Goal: Task Accomplishment & Management: Use online tool/utility

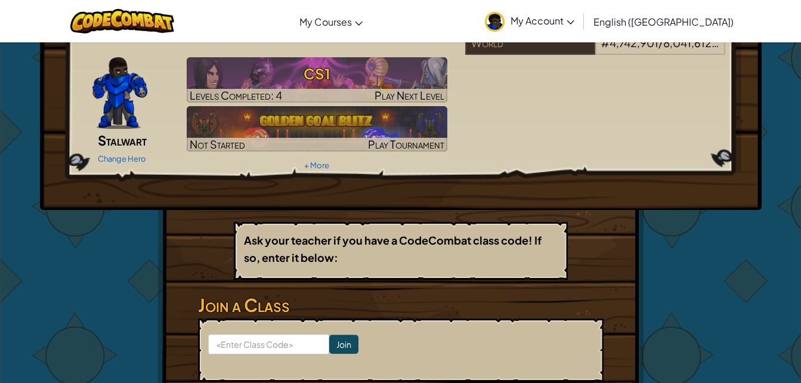
scroll to position [119, 0]
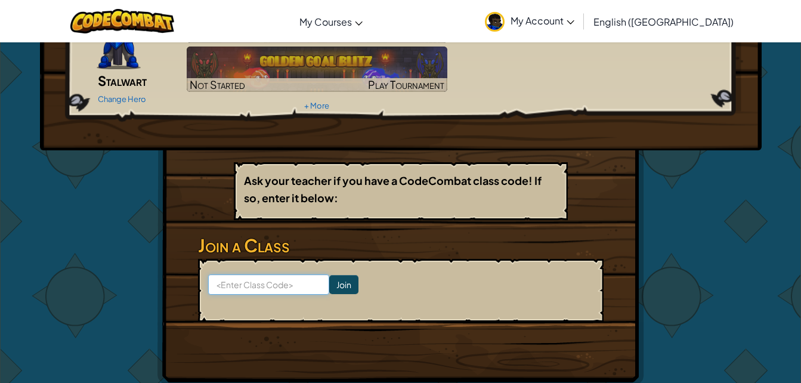
click at [300, 274] on input at bounding box center [268, 284] width 121 height 20
type input "todayrunsweet"
click input "Join" at bounding box center [343, 284] width 29 height 19
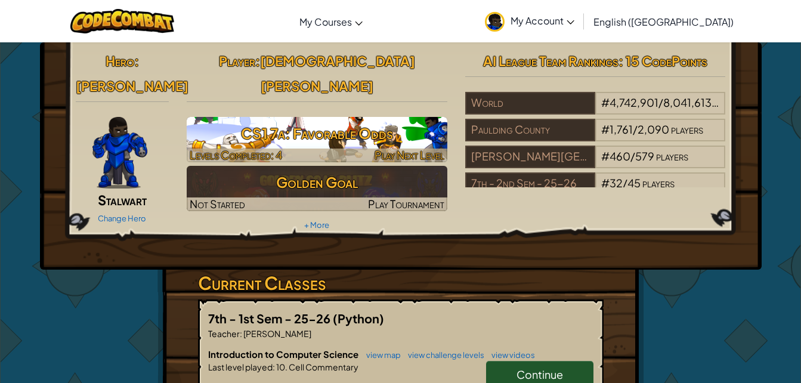
click at [301, 120] on h3 "CS1 7a: Favorable Odds" at bounding box center [317, 133] width 261 height 27
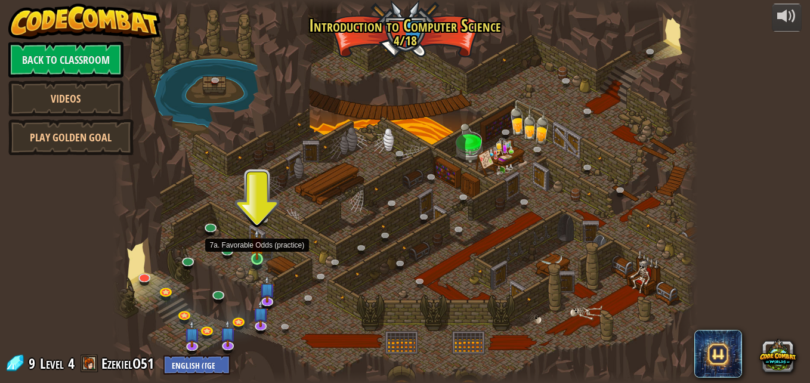
click at [259, 258] on img at bounding box center [257, 244] width 14 height 32
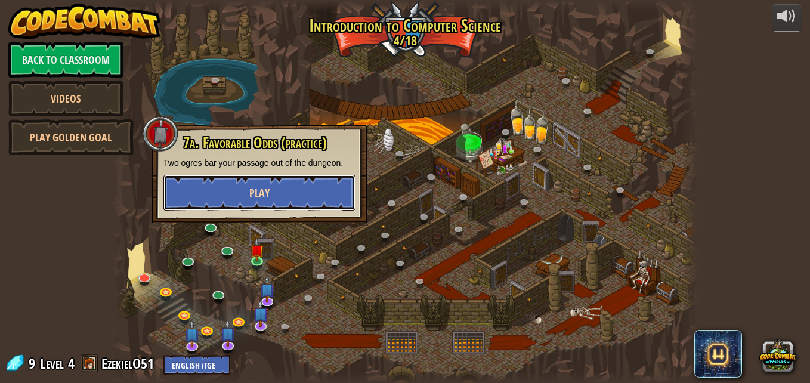
click at [310, 194] on button "Play" at bounding box center [259, 193] width 192 height 36
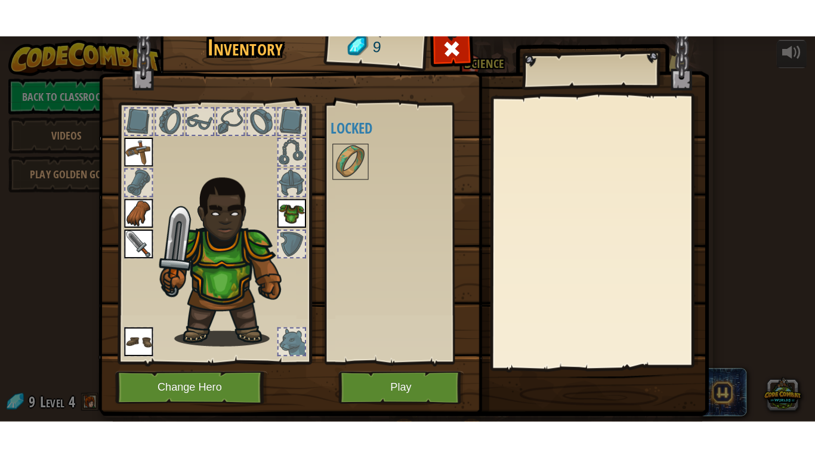
scroll to position [29, 0]
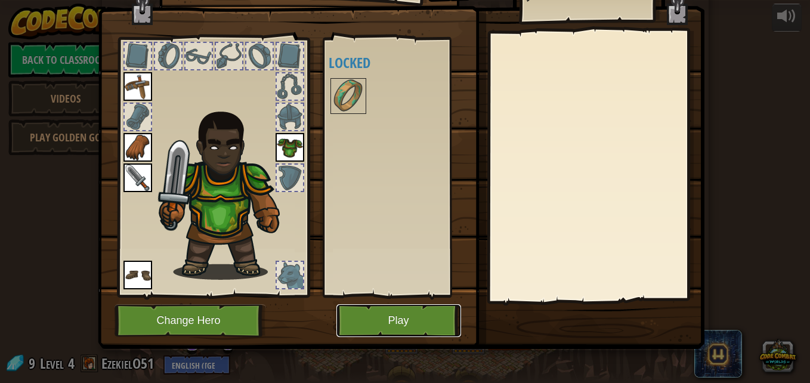
click at [379, 321] on button "Play" at bounding box center [398, 320] width 125 height 33
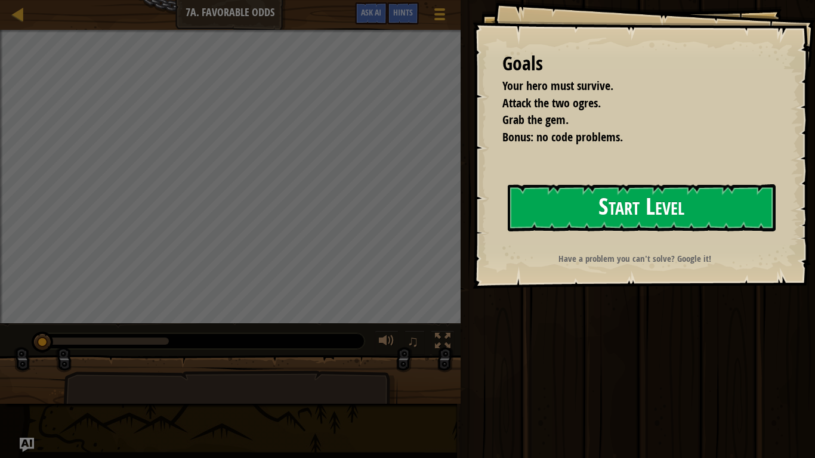
click at [583, 200] on button "Start Level" at bounding box center [642, 207] width 268 height 47
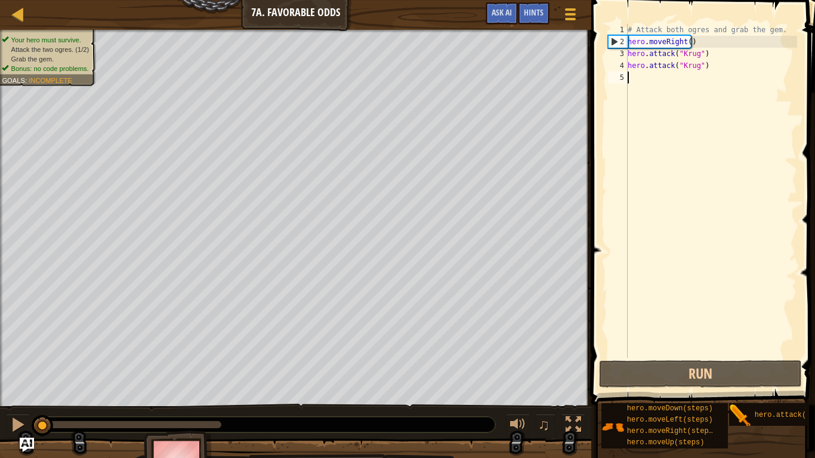
scroll to position [5, 0]
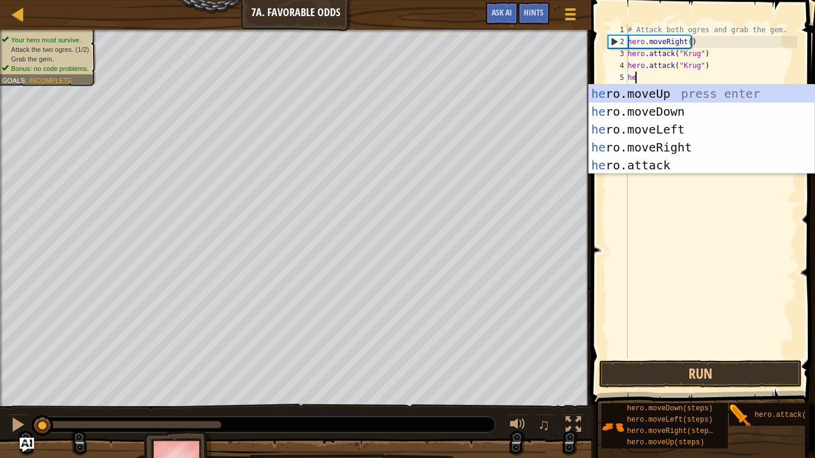
type textarea "her"
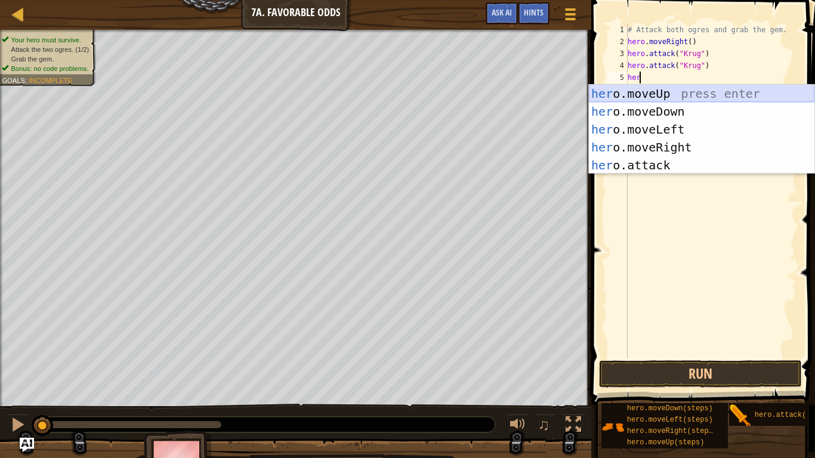
click at [714, 95] on div "her o.moveUp press enter her o.moveDown press enter her o.moveLeft press enter …" at bounding box center [701, 147] width 225 height 125
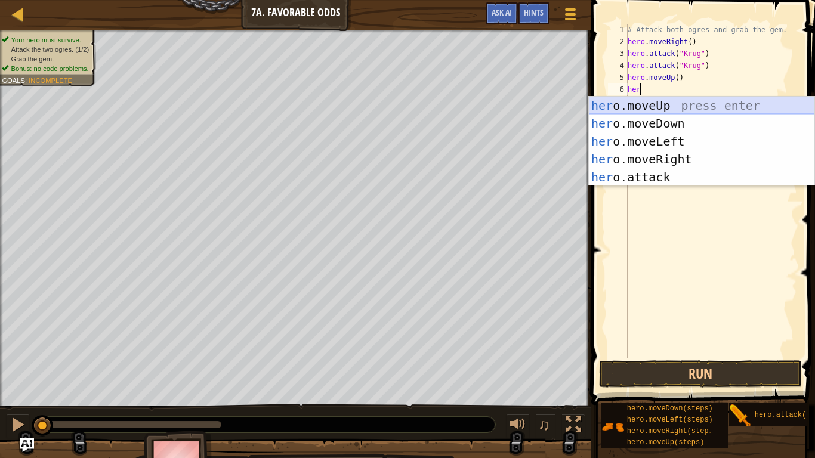
type textarea "hero"
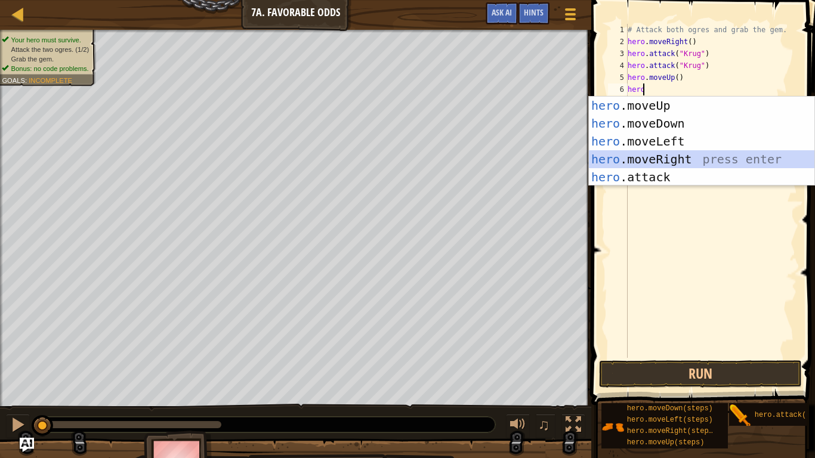
click at [654, 155] on div "hero .moveUp press enter hero .moveDown press enter hero .moveLeft press enter …" at bounding box center [701, 159] width 225 height 125
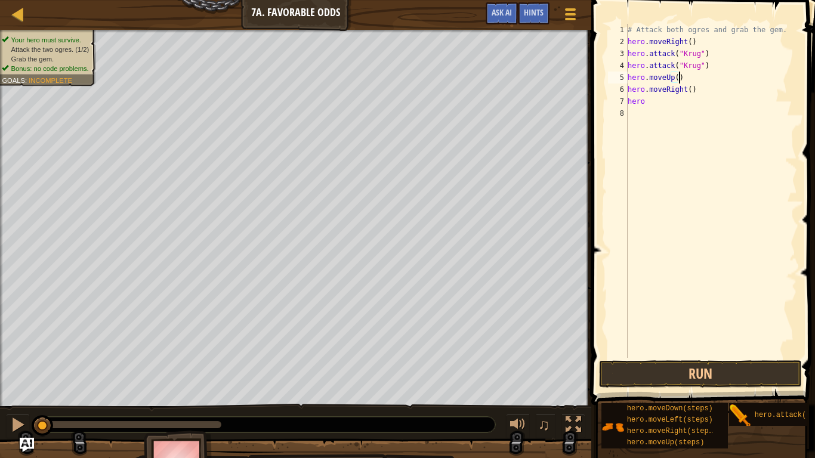
click at [677, 78] on div "# Attack both ogres and grab the gem. hero . moveRight ( ) hero . attack ( "[PE…" at bounding box center [711, 203] width 172 height 358
type textarea "h"
click at [628, 92] on div "# Attack both ogres and grab the gem. hero . moveRight ( ) hero . attack ( "[PE…" at bounding box center [711, 203] width 172 height 358
click at [644, 93] on div "# Attack both ogres and grab the gem. hero . moveRight ( ) hero . attack ( "[PE…" at bounding box center [711, 203] width 172 height 358
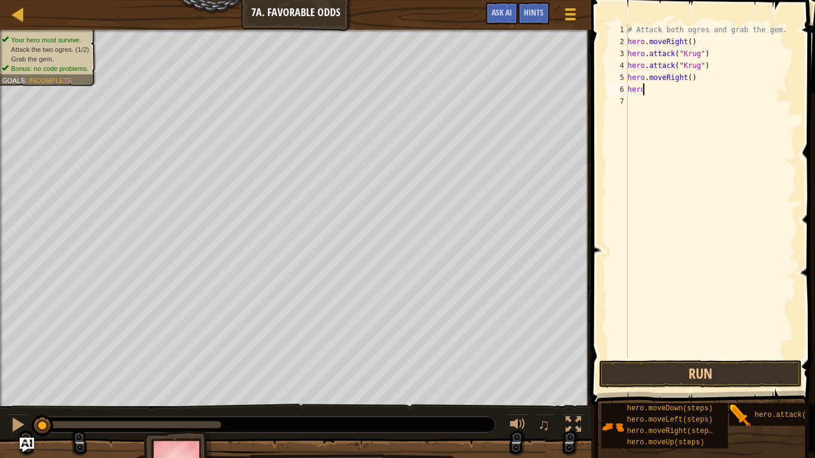
scroll to position [5, 1]
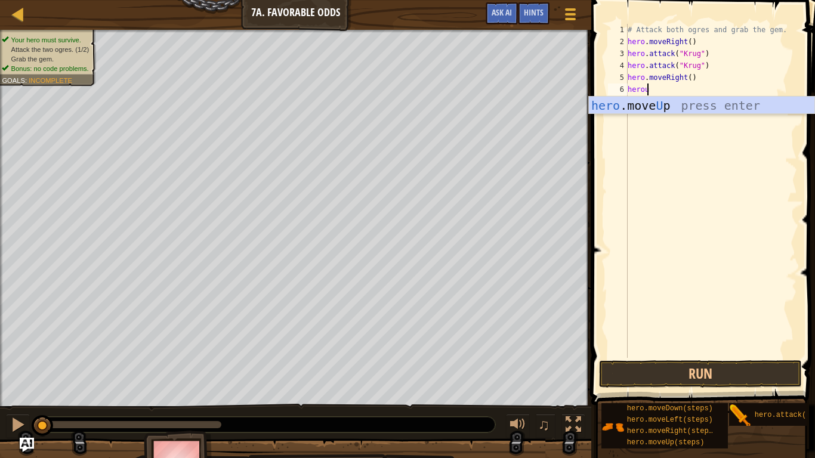
type textarea "heroup"
click at [645, 102] on div "hero .move Up press enter" at bounding box center [701, 124] width 225 height 54
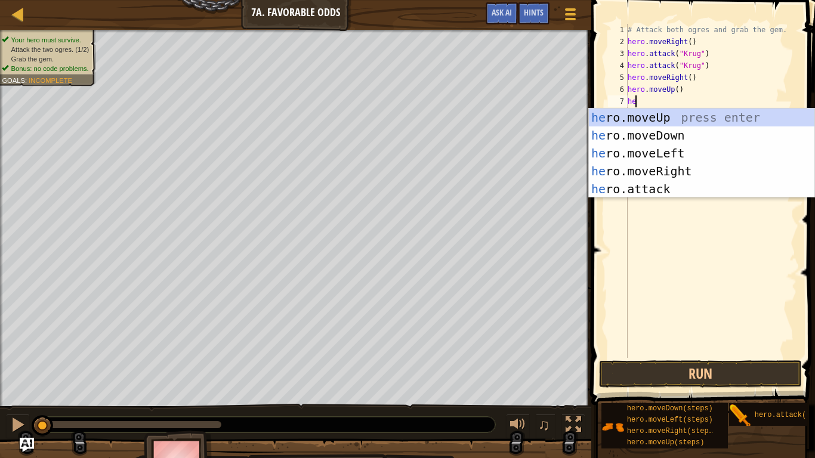
type textarea "her"
click at [641, 151] on div "her o.moveUp press enter her o.moveDown press enter her o.moveLeft press enter …" at bounding box center [701, 171] width 225 height 125
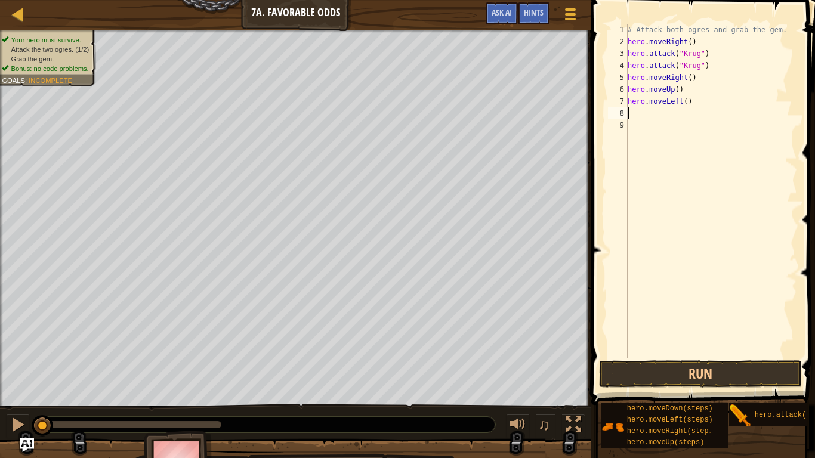
click at [635, 113] on div "# Attack both ogres and grab the gem. hero . moveRight ( ) hero . attack ( "[PE…" at bounding box center [711, 203] width 172 height 358
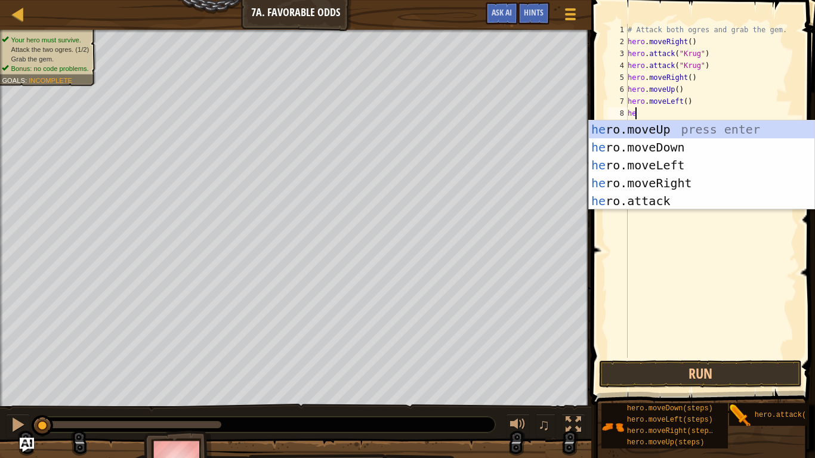
scroll to position [5, 1]
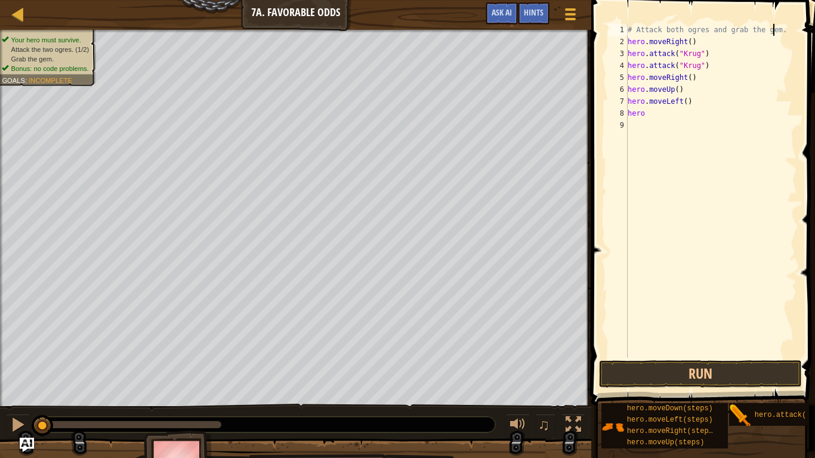
click at [773, 29] on div "# Attack both ogres and grab the gem. hero . moveRight ( ) hero . attack ( "[PE…" at bounding box center [711, 203] width 172 height 358
type textarea "#"
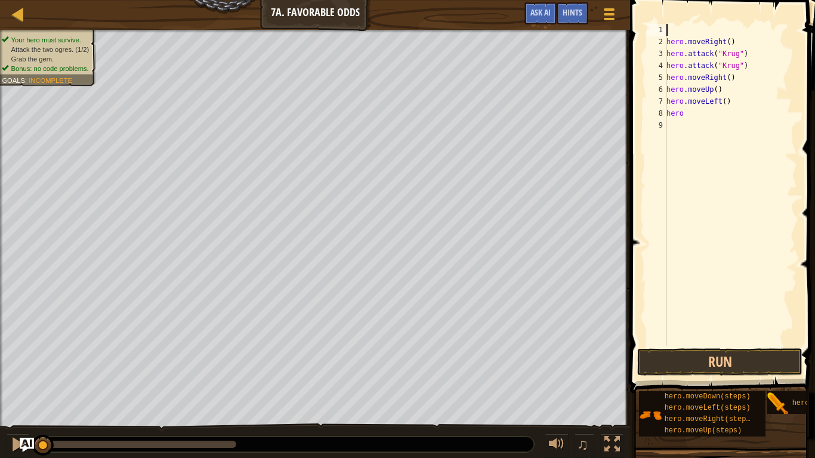
click at [664, 42] on div "2" at bounding box center [656, 42] width 20 height 12
click at [686, 104] on div "hero . moveRight ( ) hero . attack ( "[PERSON_NAME]" ) hero . attack ( "[PERSON…" at bounding box center [730, 197] width 133 height 346
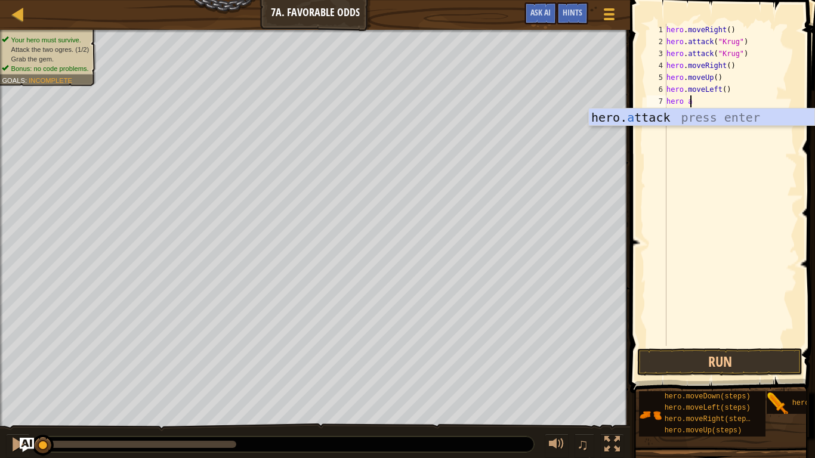
scroll to position [5, 1]
click at [663, 110] on div "hero. a ttack press enter" at bounding box center [701, 136] width 225 height 54
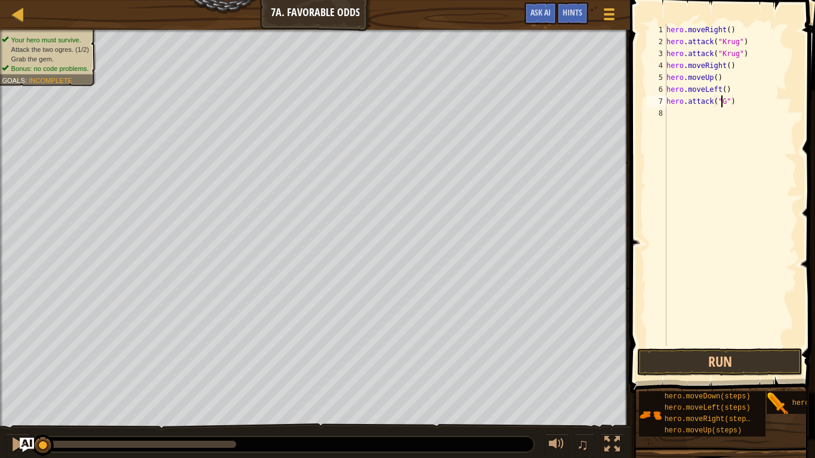
scroll to position [5, 5]
type textarea "hero.attack("Grump")"
drag, startPoint x: 743, startPoint y: 104, endPoint x: 667, endPoint y: 103, distance: 75.7
click at [667, 103] on div "hero . moveRight ( ) hero . attack ( "[PERSON_NAME]" ) hero . attack ( "[PERSON…" at bounding box center [730, 197] width 133 height 346
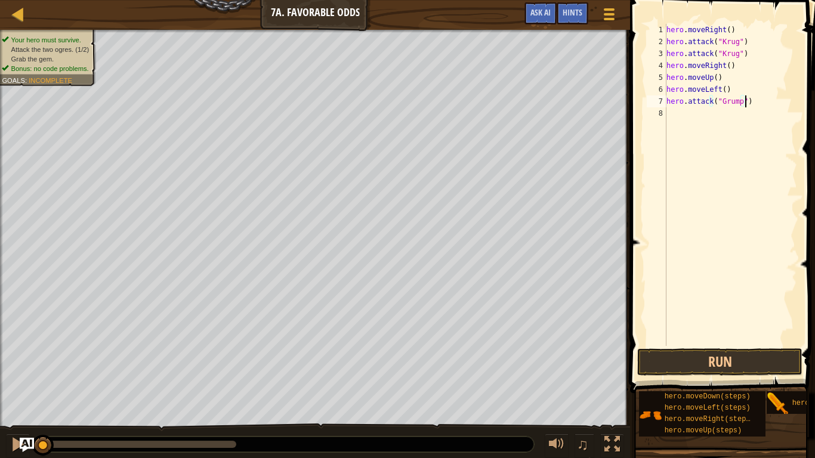
click at [684, 115] on div "hero . moveRight ( ) hero . attack ( "[PERSON_NAME]" ) hero . attack ( "[PERSON…" at bounding box center [730, 197] width 133 height 346
type textarea "hero.attack("Grump")"
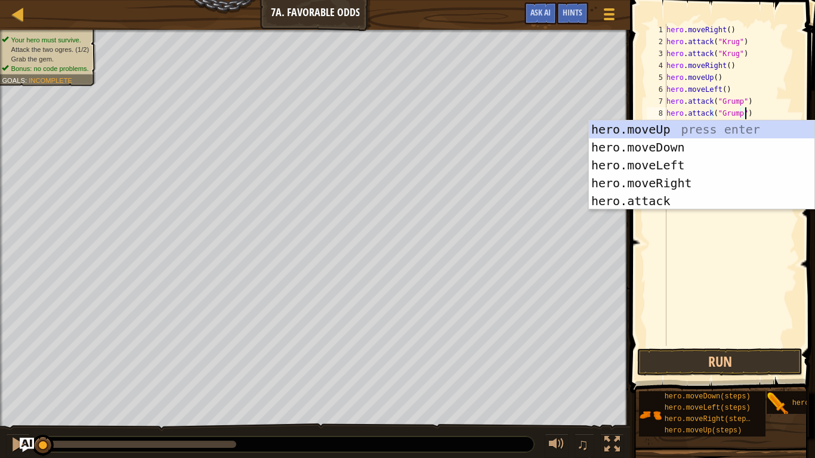
click at [692, 227] on div "hero . moveRight ( ) hero . attack ( "[PERSON_NAME]" ) hero . attack ( "[PERSON…" at bounding box center [730, 197] width 133 height 346
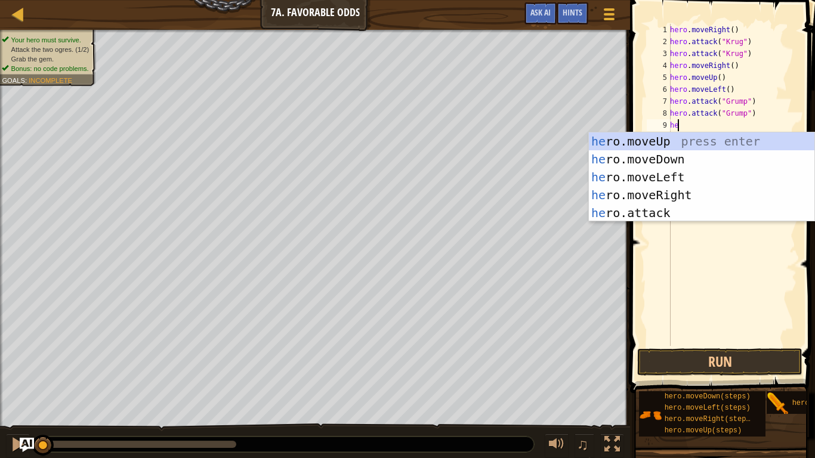
type textarea "her"
click at [700, 177] on div "her o.moveUp press enter her o.moveDown press enter her o.moveLeft press enter …" at bounding box center [701, 194] width 225 height 125
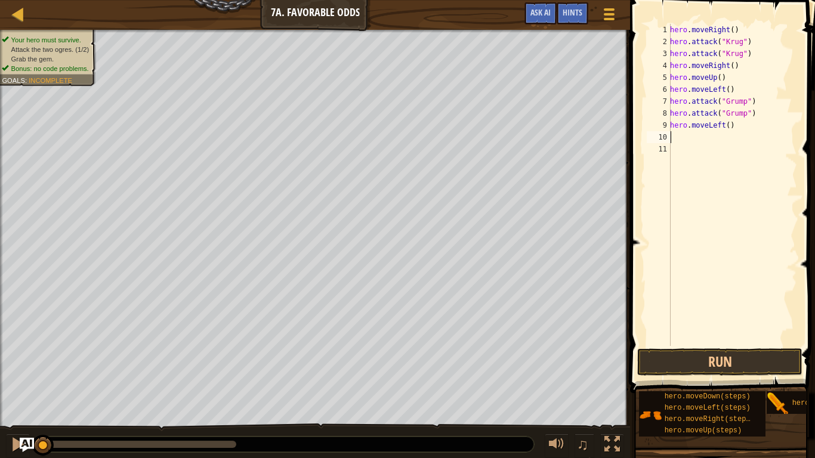
scroll to position [5, 0]
click at [731, 122] on div "hero . moveRight ( ) hero . attack ( "[PERSON_NAME]" ) hero . attack ( "[PERSON…" at bounding box center [731, 197] width 129 height 346
click at [729, 30] on div "hero . moveRight ( ) hero . attack ( "[PERSON_NAME]" ) hero . attack ( "[PERSON…" at bounding box center [731, 197] width 129 height 346
click at [732, 69] on div "hero . moveRight ( 2 ) hero . attack ( "[PERSON_NAME]" ) hero . attack ( "[PERS…" at bounding box center [731, 197] width 129 height 346
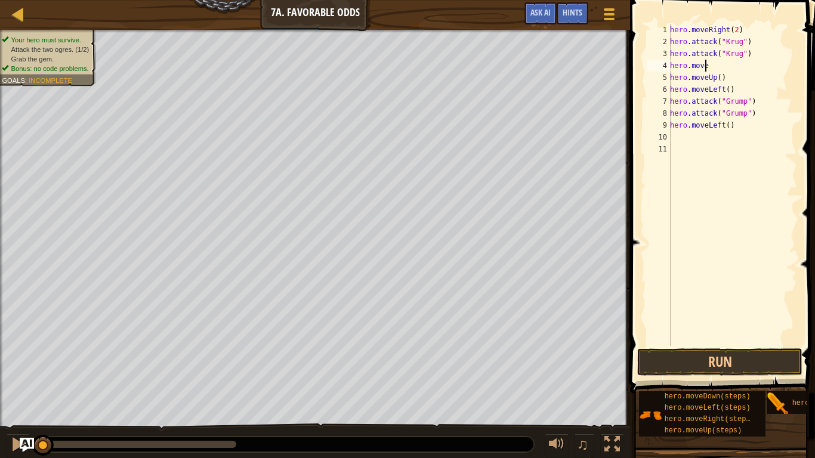
scroll to position [5, 1]
type textarea "h"
drag, startPoint x: 705, startPoint y: 354, endPoint x: 700, endPoint y: 357, distance: 6.1
click at [701, 357] on button "Run" at bounding box center [719, 361] width 165 height 27
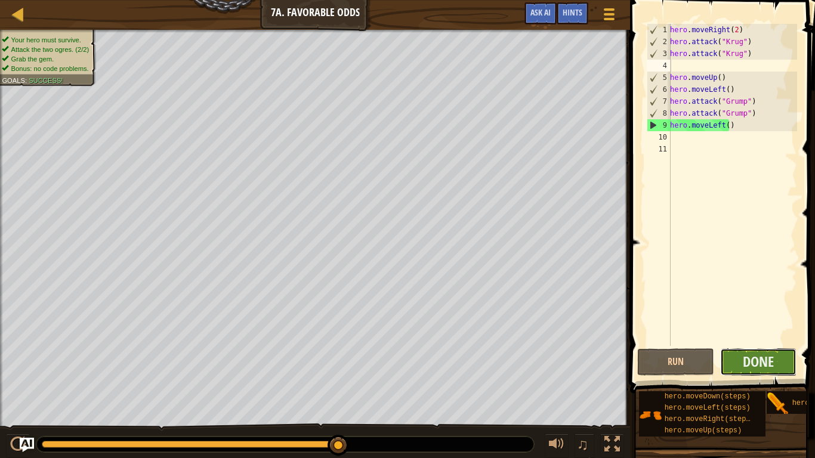
click at [724, 364] on button "Done" at bounding box center [758, 361] width 77 height 27
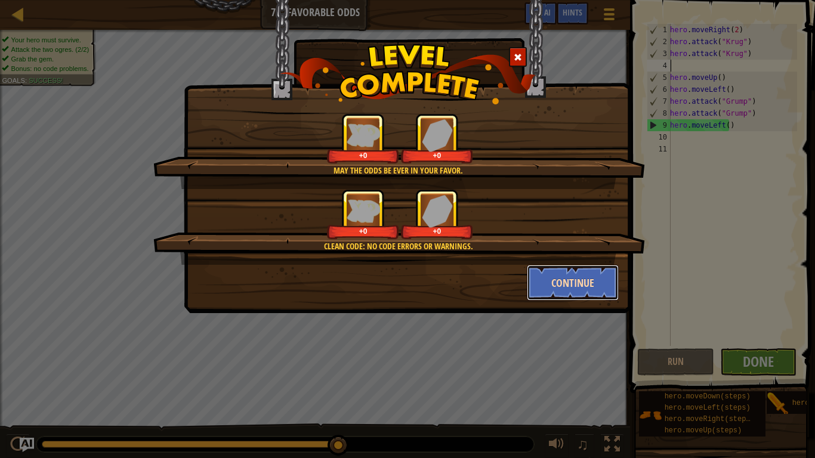
click at [575, 279] on button "Continue" at bounding box center [573, 283] width 92 height 36
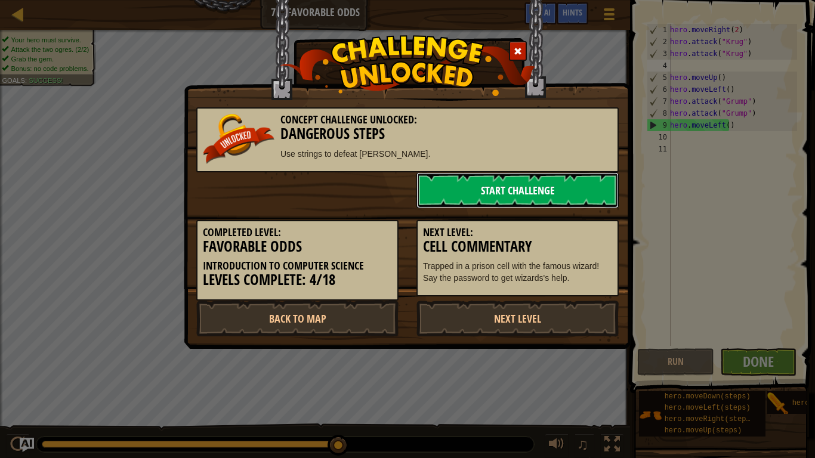
click at [485, 196] on link "Start Challenge" at bounding box center [517, 190] width 202 height 36
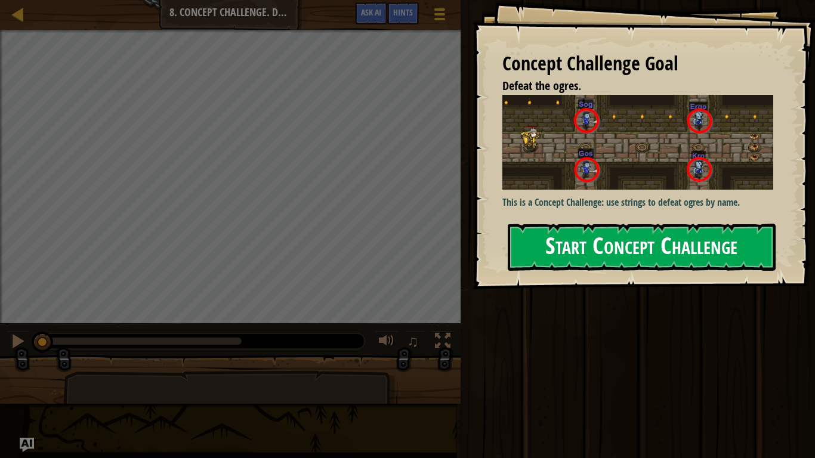
click at [700, 236] on button "Start Concept Challenge" at bounding box center [642, 247] width 268 height 47
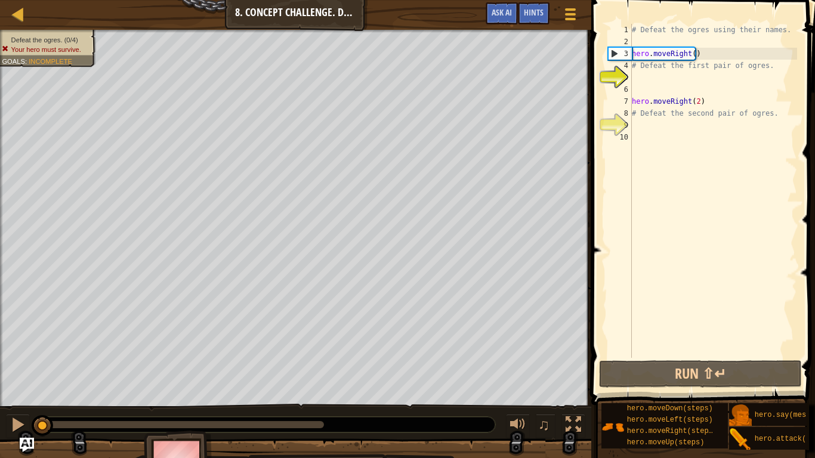
click at [633, 53] on div "# Defeat the ogres using their names. hero . moveRight ( ) # Defeat the first p…" at bounding box center [713, 203] width 168 height 358
type textarea "hero.moveRight()"
click at [671, 45] on div "# Defeat the ogres using their names. hero . moveRight ( ) # Defeat the first p…" at bounding box center [713, 203] width 168 height 358
click at [636, 71] on div "# Defeat the ogres using their names. hero . moveRight ( ) # Defeat the first p…" at bounding box center [713, 203] width 168 height 358
click at [764, 65] on div "# Defeat the ogres using their names. hero . moveRight ( ) # Defeat the first p…" at bounding box center [713, 203] width 168 height 358
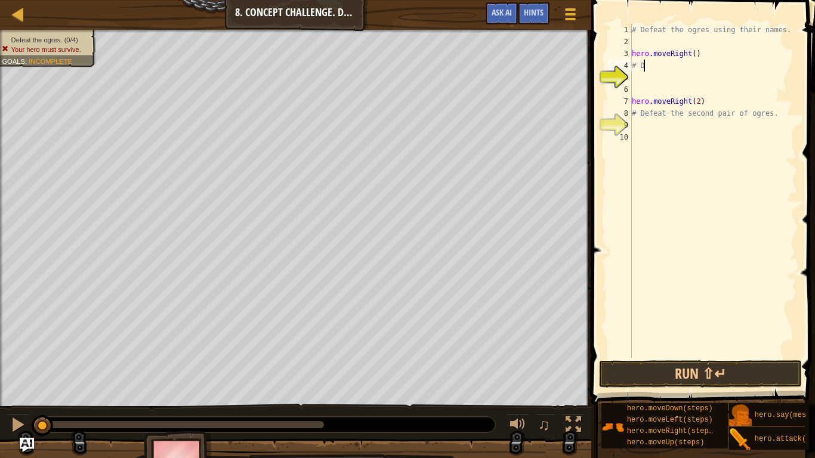
type textarea "#"
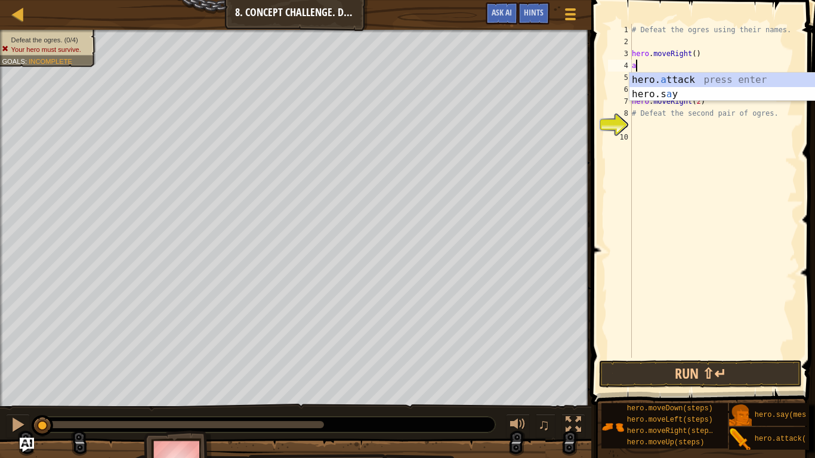
scroll to position [5, 0]
click at [747, 79] on div "hero. a ttack press enter hero.s a y press enter" at bounding box center [741, 101] width 225 height 57
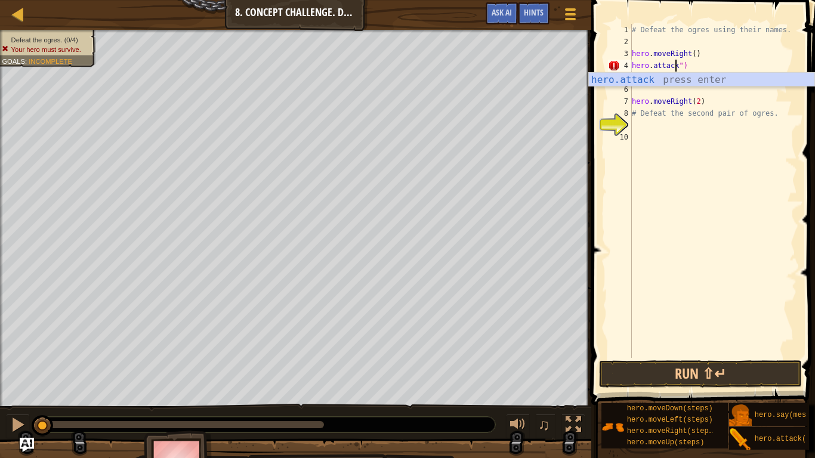
scroll to position [5, 4]
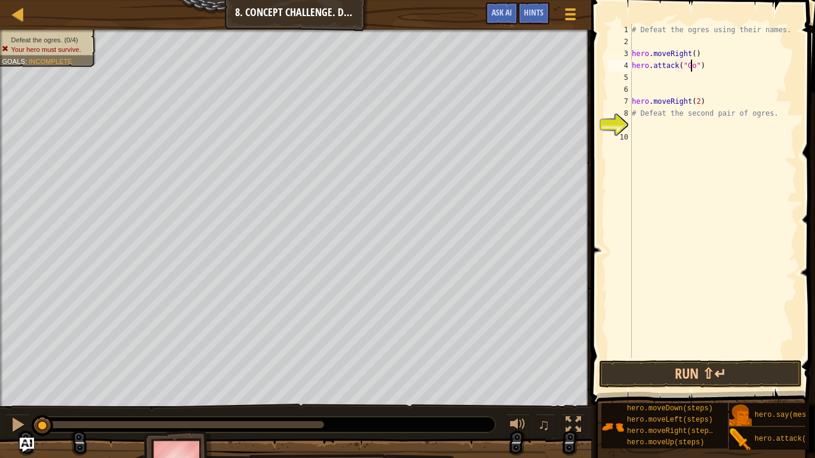
type textarea "hero.attack("Gos")"
click at [664, 79] on div "# Defeat the ogres using their names. hero . moveRight ( ) hero . attack ( "Gos…" at bounding box center [713, 203] width 168 height 358
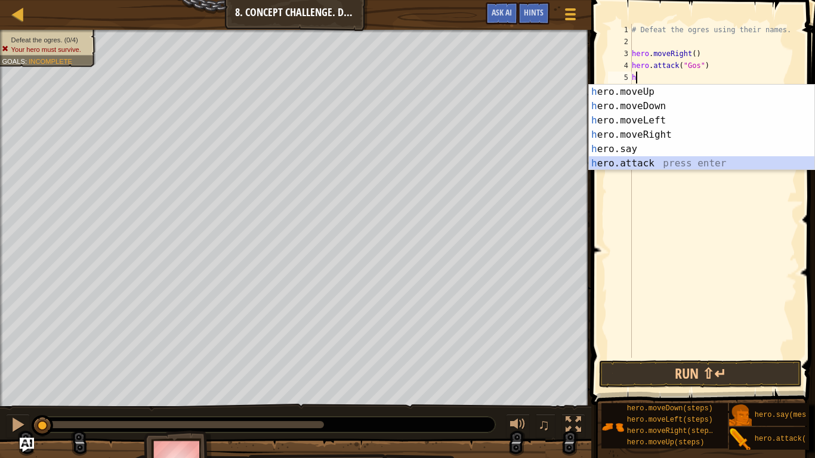
click at [667, 158] on div "h ero.moveUp press enter h ero.moveDown press enter h ero.moveLeft press enter …" at bounding box center [701, 142] width 225 height 115
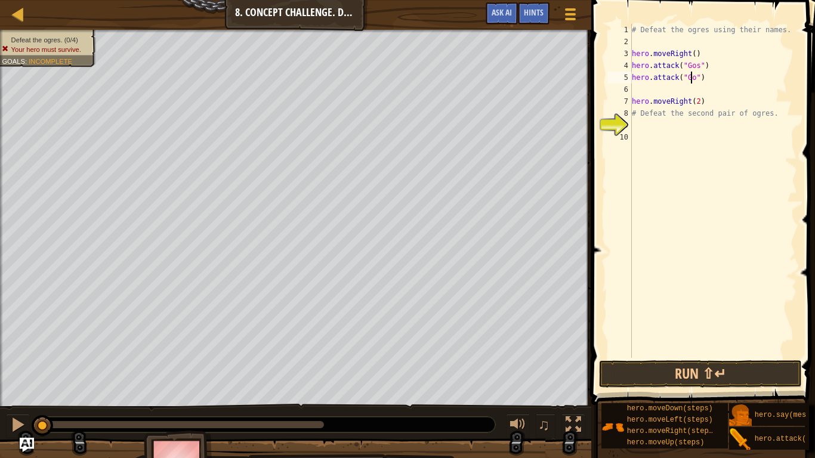
type textarea "hero.attack("Gos")"
click at [670, 88] on div "# Defeat the ogres using their names. hero . moveRight ( ) hero . attack ( "Gos…" at bounding box center [713, 203] width 168 height 358
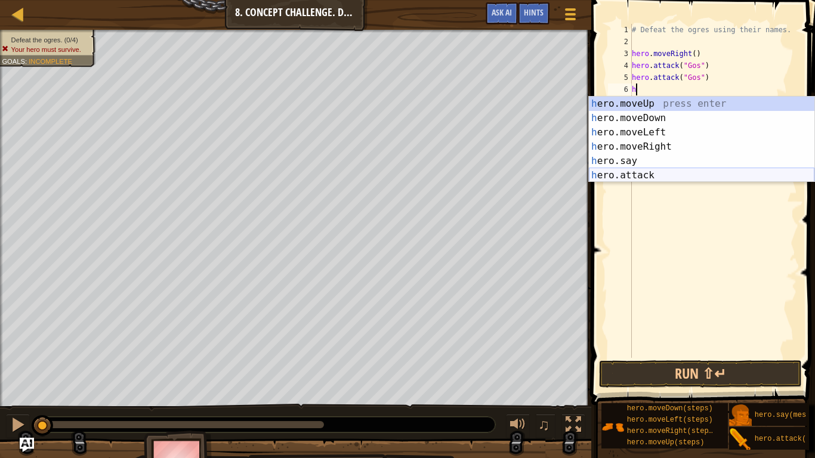
click at [691, 176] on div "h ero.moveUp press enter h ero.moveDown press enter h ero.moveLeft press enter …" at bounding box center [701, 154] width 225 height 115
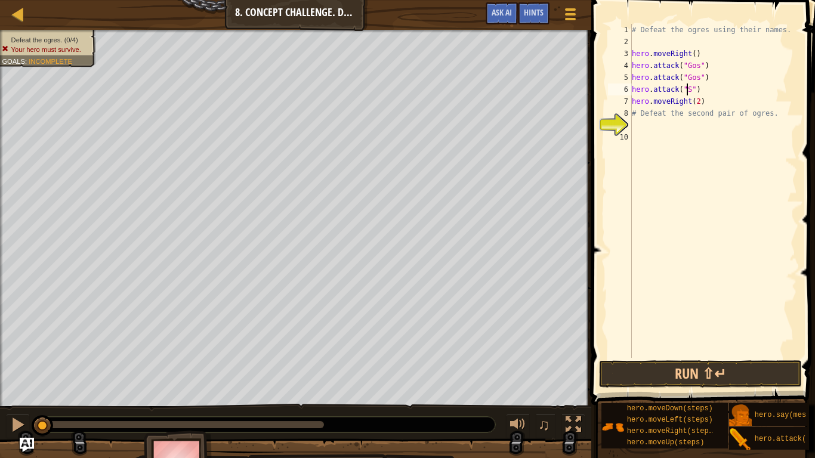
scroll to position [5, 5]
type textarea "hero.attack("Sog")"
click at [705, 91] on div "# Defeat the ogres using their names. hero . moveRight ( ) hero . attack ( "Gos…" at bounding box center [713, 203] width 168 height 358
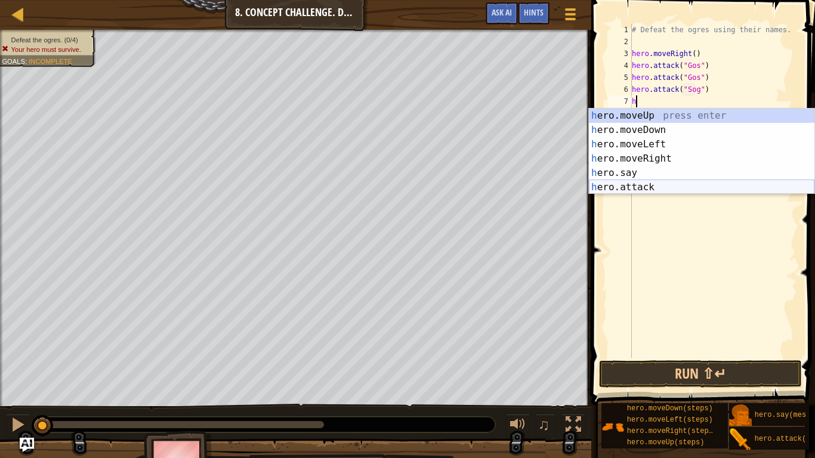
click at [676, 188] on div "h ero.moveUp press enter h ero.moveDown press enter h ero.moveLeft press enter …" at bounding box center [701, 166] width 225 height 115
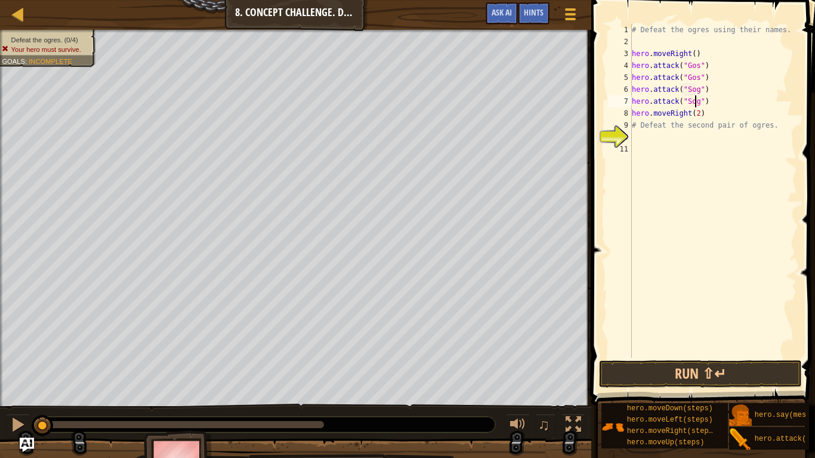
scroll to position [5, 5]
click at [766, 120] on div "# Defeat the ogres using their names. hero . moveRight ( ) hero . attack ( "Gos…" at bounding box center [713, 203] width 168 height 358
type textarea "#"
type textarea "\"
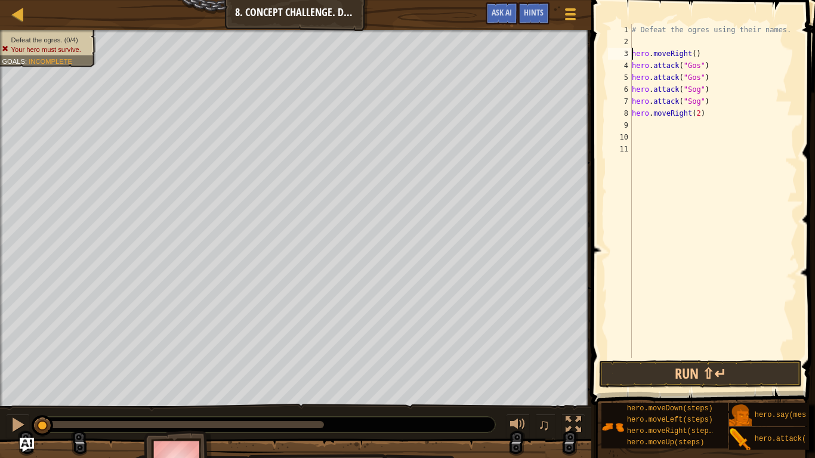
click at [632, 55] on div "# Defeat the ogres using their names. hero . moveRight ( ) hero . attack ( "Gos…" at bounding box center [713, 203] width 168 height 358
click at [778, 32] on div "# Defeat the ogres using their names. hero . moveRight ( ) hero . attack ( "Gos…" at bounding box center [713, 203] width 168 height 358
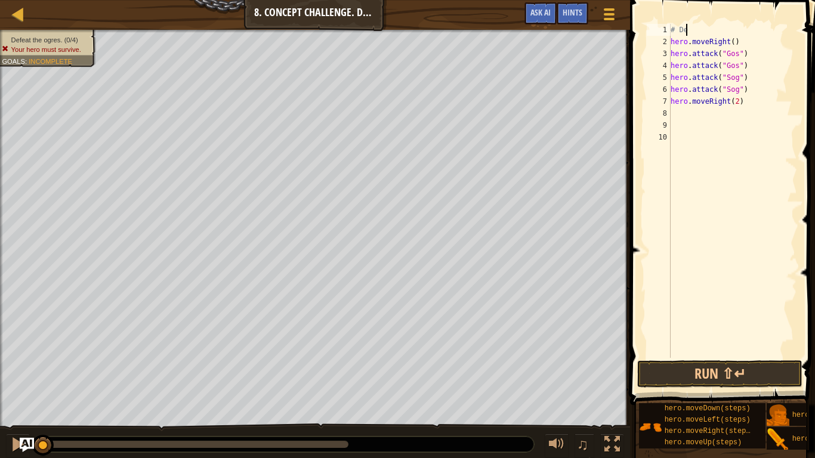
type textarea "#"
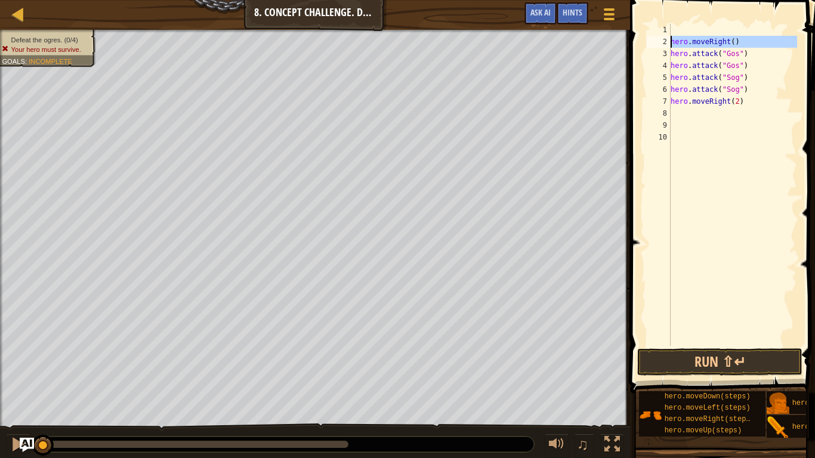
click at [669, 41] on div "2" at bounding box center [658, 42] width 24 height 12
type textarea "hero.moveRight()"
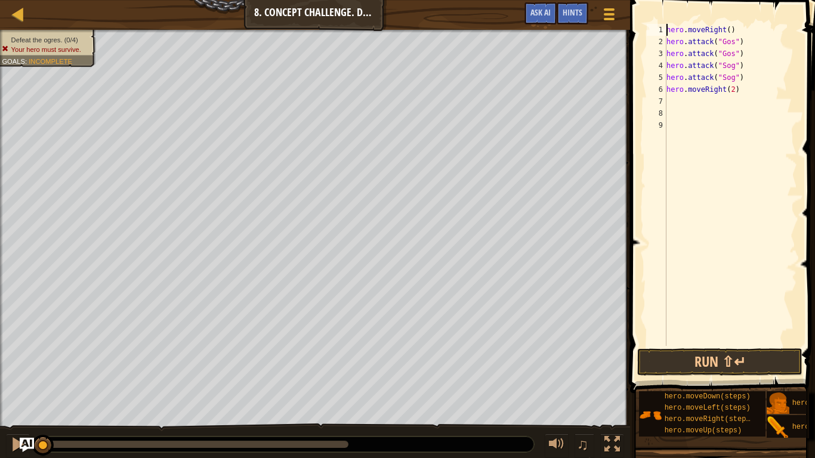
click at [679, 100] on div "hero . moveRight ( ) hero . attack ( "Gos" ) hero . attack ( "Gos" ) hero . att…" at bounding box center [730, 197] width 133 height 346
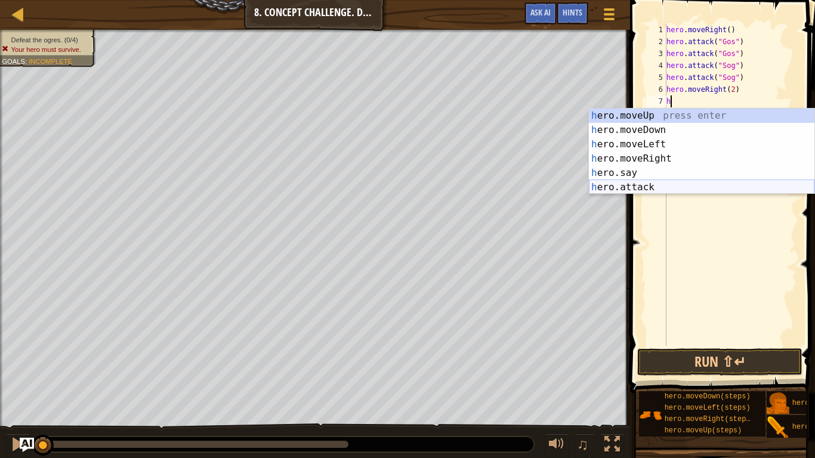
click at [703, 185] on div "h ero.moveUp press enter h ero.moveDown press enter h ero.moveLeft press enter …" at bounding box center [701, 166] width 225 height 115
type textarea "hero.attack("Enemy Name")"
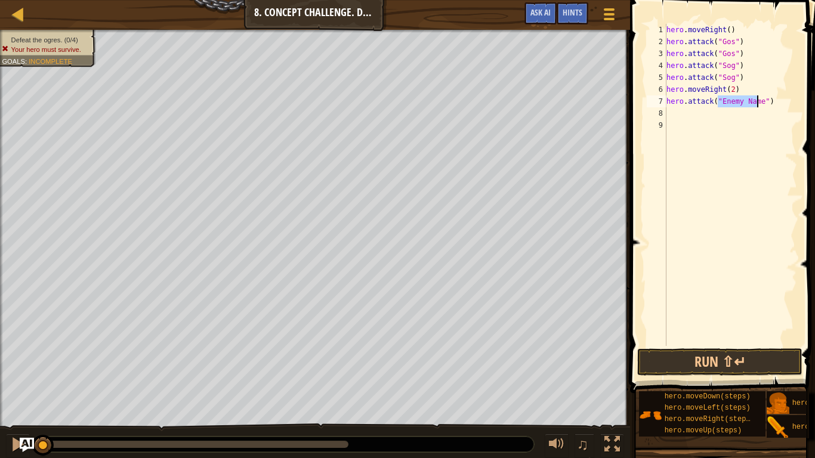
click at [683, 118] on div "hero . moveRight ( ) hero . attack ( "Gos" ) hero . attack ( "Gos" ) hero . att…" at bounding box center [730, 197] width 133 height 346
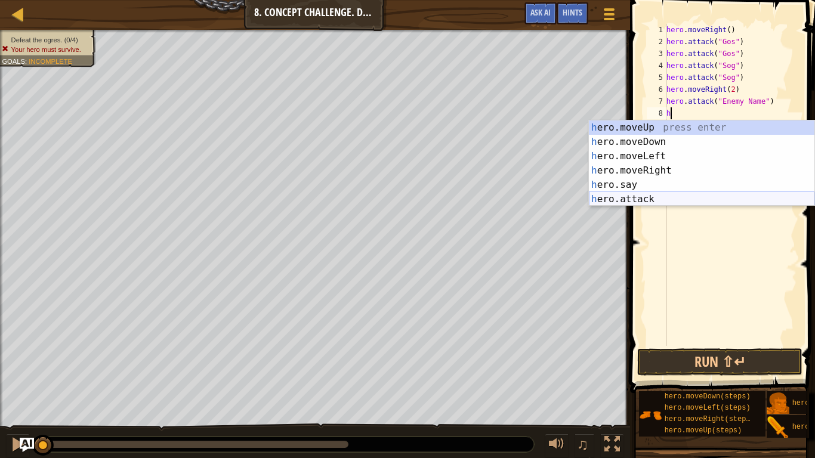
click at [674, 193] on div "h ero.moveUp press enter h ero.moveDown press enter h ero.moveLeft press enter …" at bounding box center [701, 177] width 225 height 115
type textarea "hero.attack("Enemy Name")"
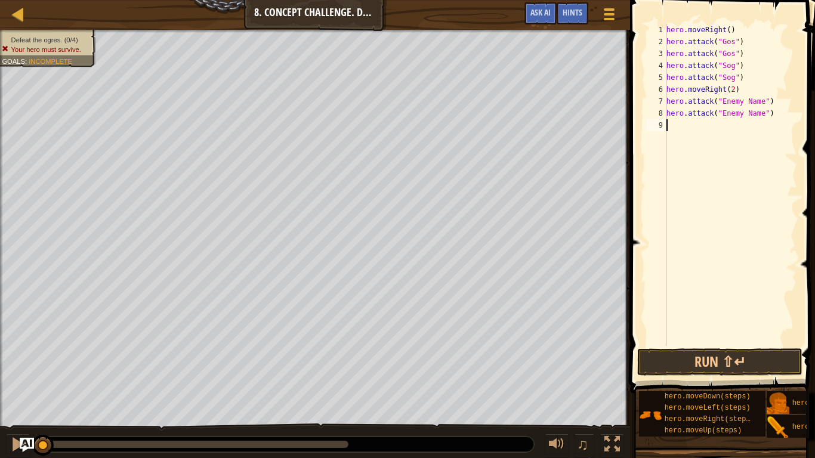
click at [691, 131] on div "hero . moveRight ( ) hero . attack ( "Gos" ) hero . attack ( "Gos" ) hero . att…" at bounding box center [730, 197] width 133 height 346
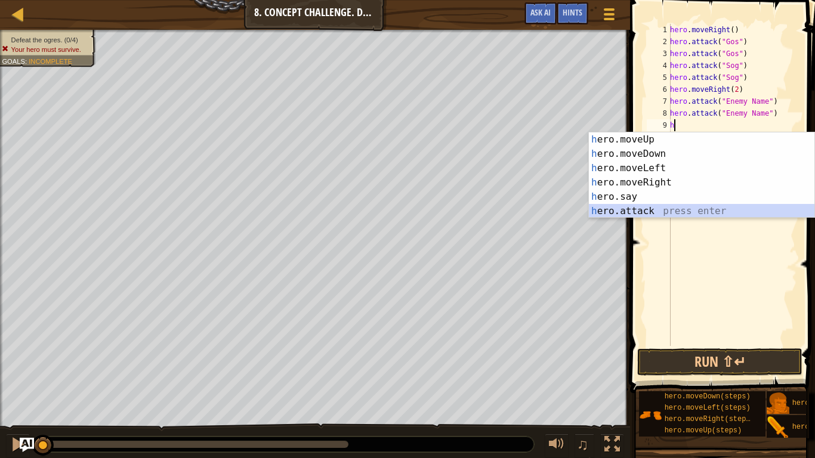
click at [670, 210] on div "h ero.moveUp press enter h ero.moveDown press enter h ero.moveLeft press enter …" at bounding box center [701, 189] width 225 height 115
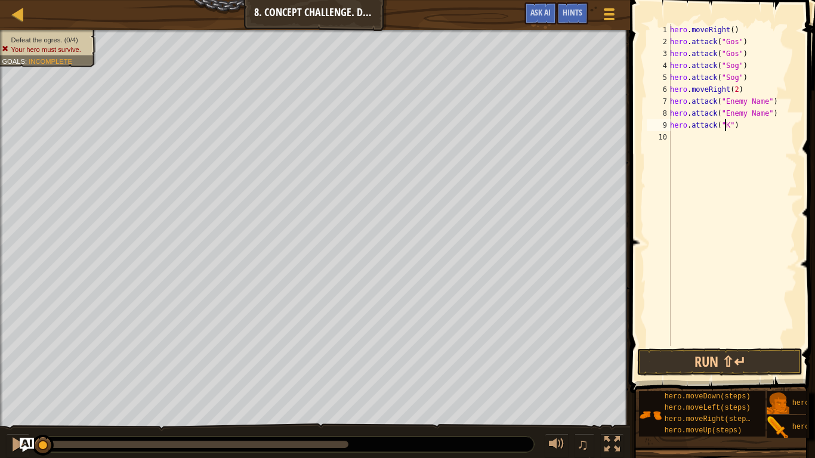
type textarea "hero.attack("Kro")"
click at [694, 134] on div "hero . moveRight ( ) hero . attack ( "Gos" ) hero . attack ( "Gos" ) hero . att…" at bounding box center [731, 197] width 129 height 346
click at [683, 148] on div "hero.attac k press enter" at bounding box center [701, 165] width 225 height 43
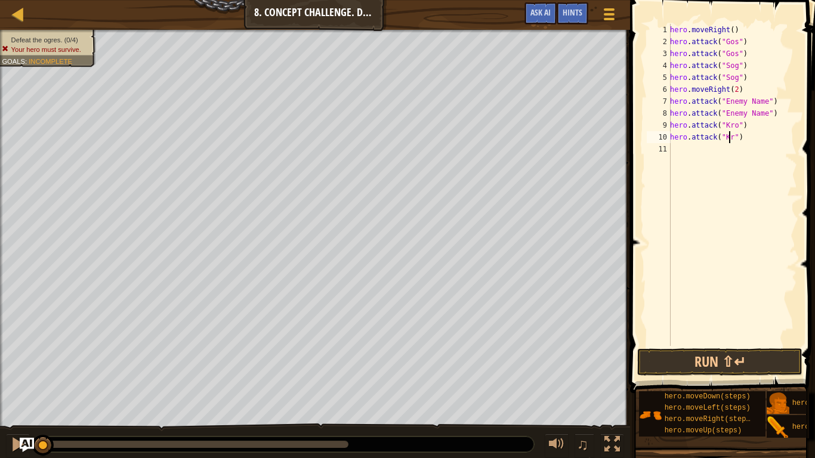
scroll to position [5, 5]
click at [759, 113] on div "hero . moveRight ( ) hero . attack ( "Gos" ) hero . attack ( "Gos" ) hero . att…" at bounding box center [731, 197] width 129 height 346
click at [760, 102] on div "hero . moveRight ( ) hero . attack ( "Gos" ) hero . attack ( "Gos" ) hero . att…" at bounding box center [731, 197] width 129 height 346
type textarea "hero.attack("Ergo")"
click at [707, 360] on button "Run ⇧↵" at bounding box center [719, 361] width 165 height 27
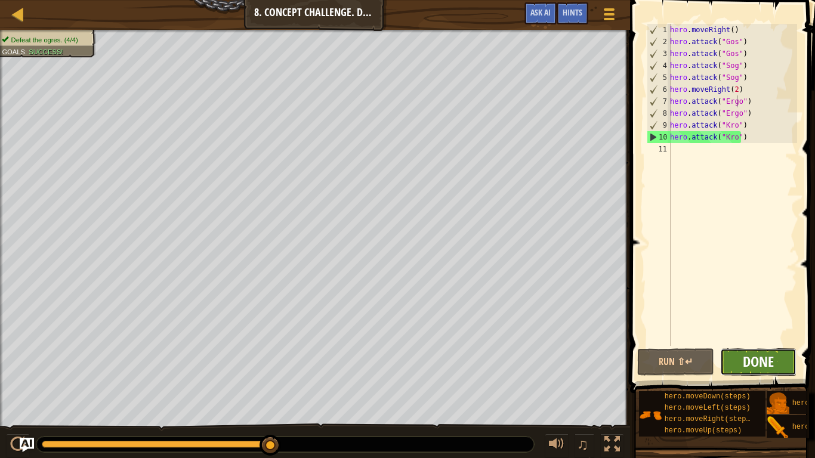
click at [756, 368] on span "Done" at bounding box center [757, 361] width 31 height 19
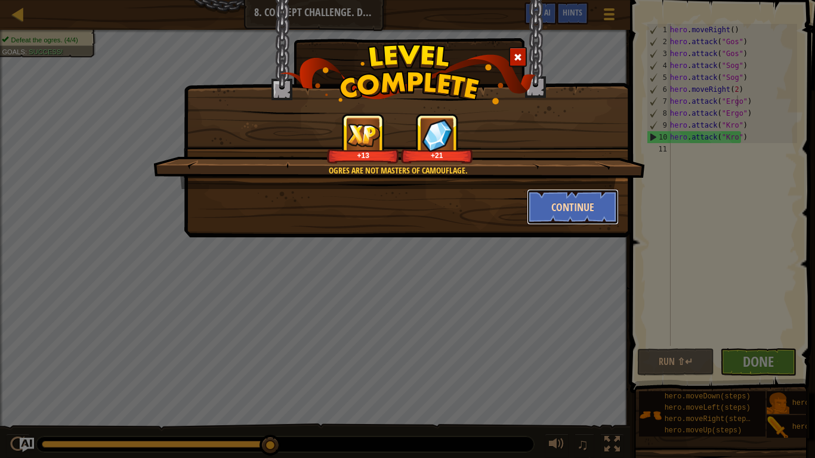
click at [574, 205] on button "Continue" at bounding box center [573, 207] width 92 height 36
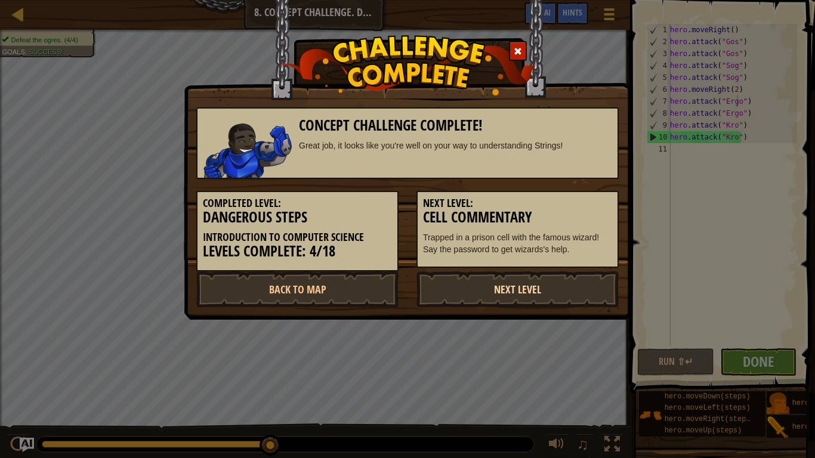
click at [528, 289] on link "Next Level" at bounding box center [517, 289] width 202 height 36
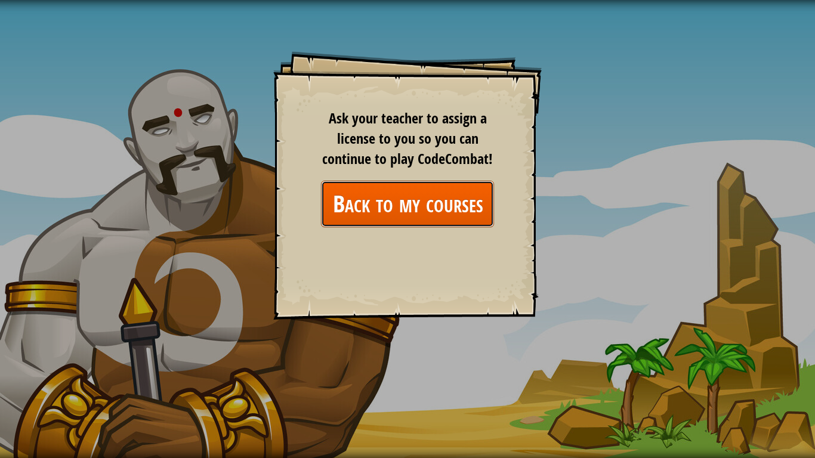
click at [422, 200] on link "Back to my courses" at bounding box center [407, 204] width 173 height 46
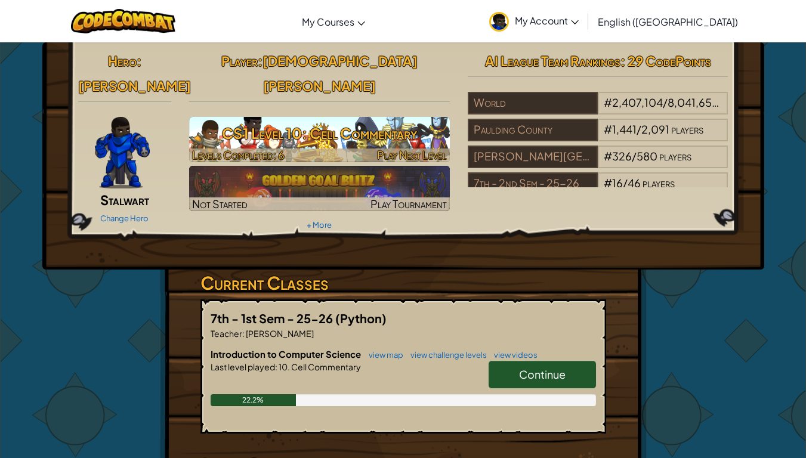
click at [406, 148] on span "Play Next Level" at bounding box center [412, 155] width 70 height 14
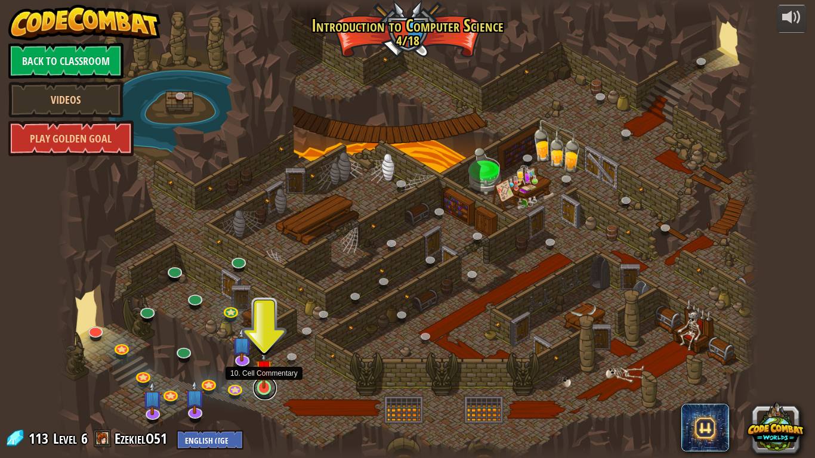
click at [262, 382] on link at bounding box center [265, 388] width 24 height 24
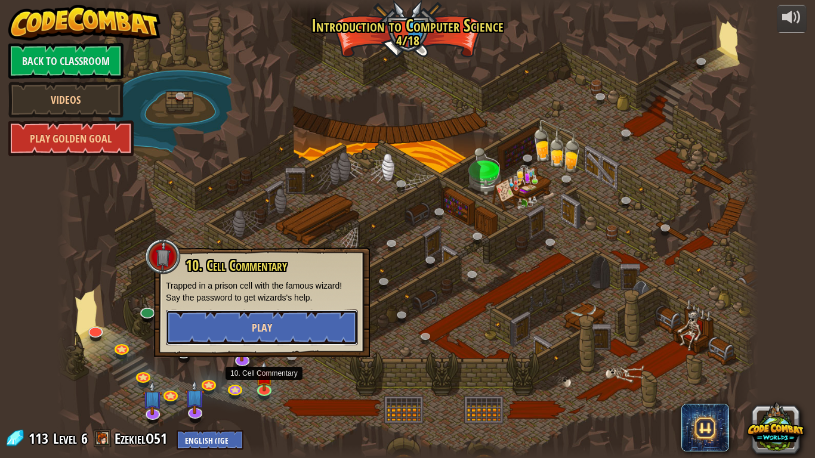
click at [284, 328] on button "Play" at bounding box center [262, 328] width 192 height 36
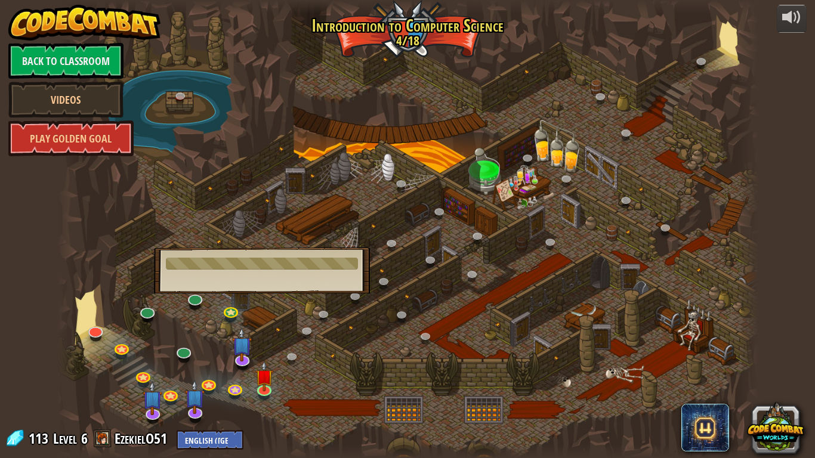
click at [307, 270] on div "10. Cell Commentary Trapped in a prison cell with the famous wizard! Say the pa…" at bounding box center [262, 270] width 216 height 46
click at [240, 359] on img at bounding box center [243, 336] width 20 height 45
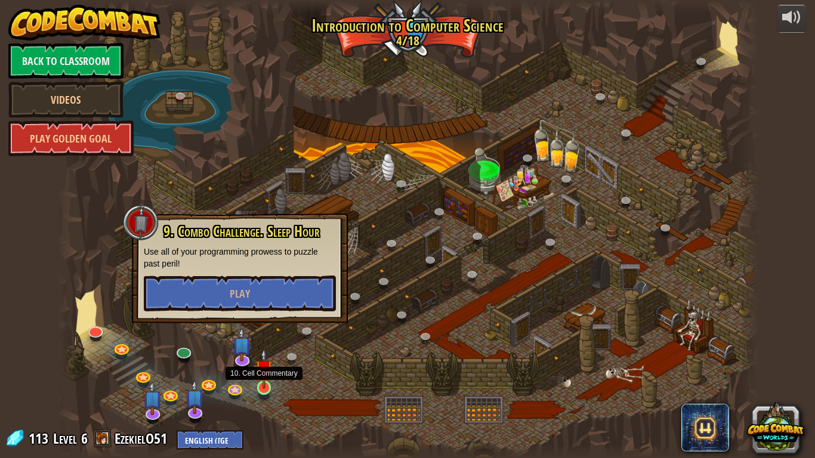
click at [261, 382] on img at bounding box center [264, 368] width 18 height 41
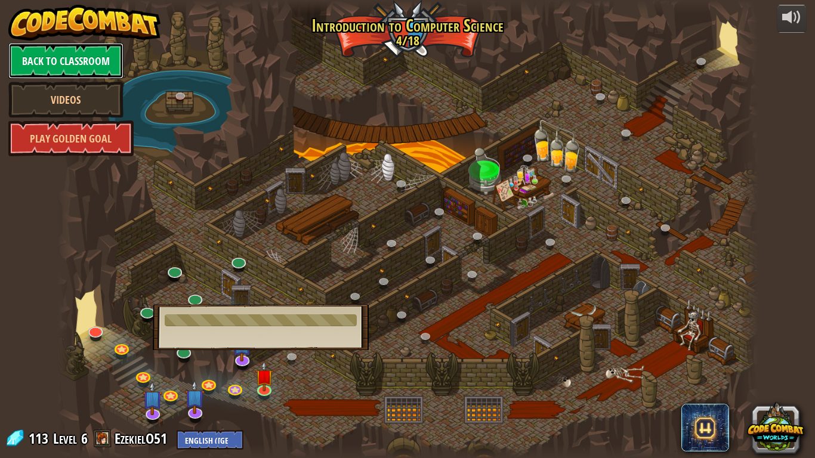
click at [107, 60] on link "Back to Classroom" at bounding box center [65, 61] width 115 height 36
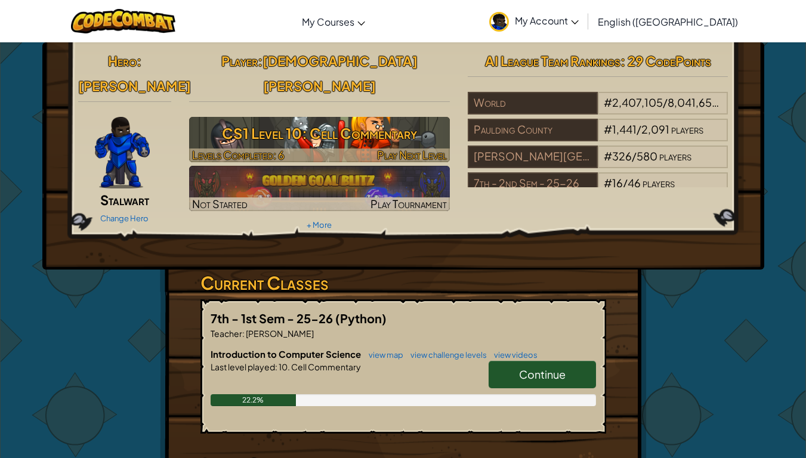
click at [420, 120] on h3 "CS1 Level 10: Cell Commentary" at bounding box center [319, 133] width 261 height 27
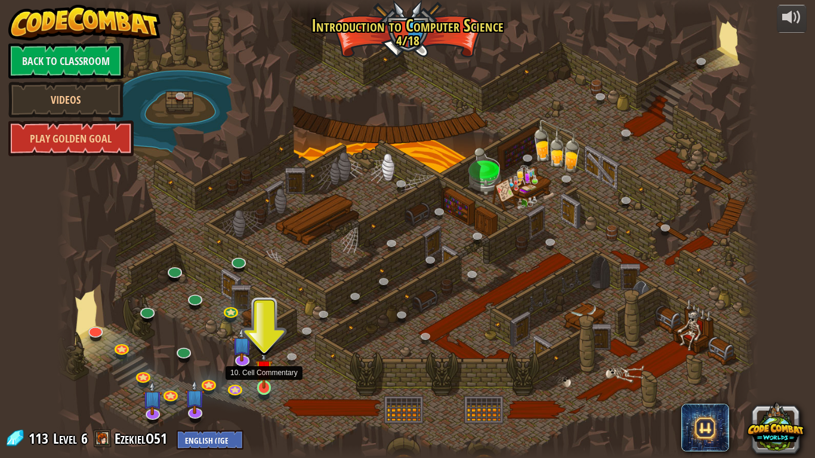
click at [270, 382] on img at bounding box center [264, 368] width 18 height 41
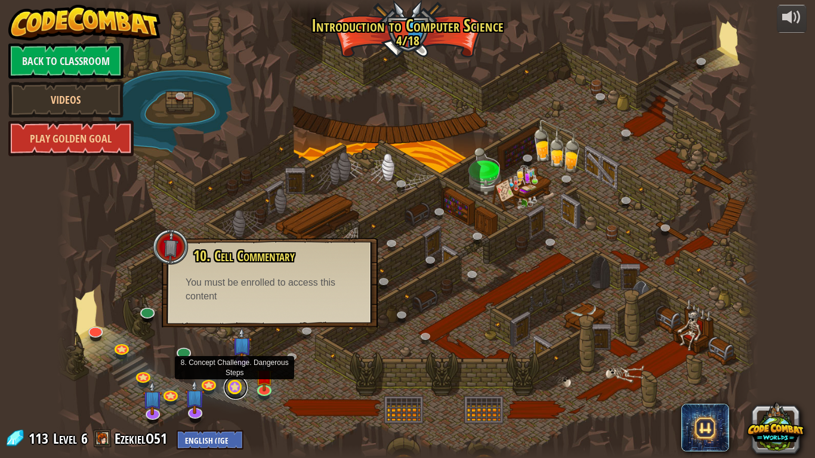
click at [239, 382] on link at bounding box center [236, 388] width 24 height 24
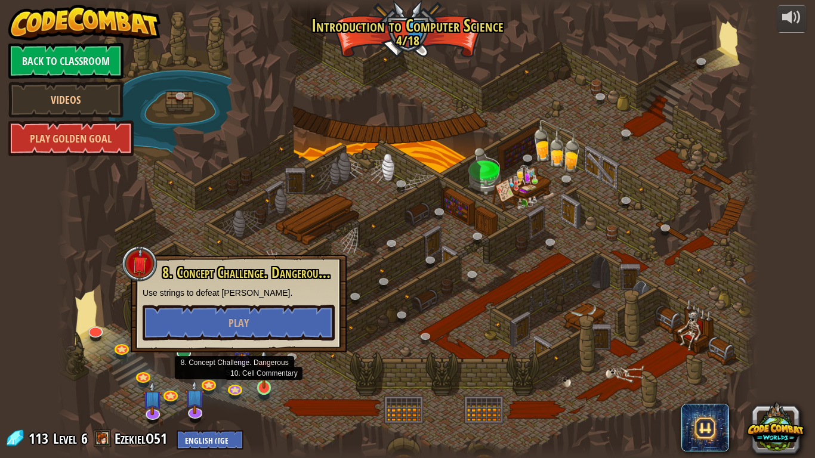
click at [262, 382] on img at bounding box center [264, 368] width 18 height 41
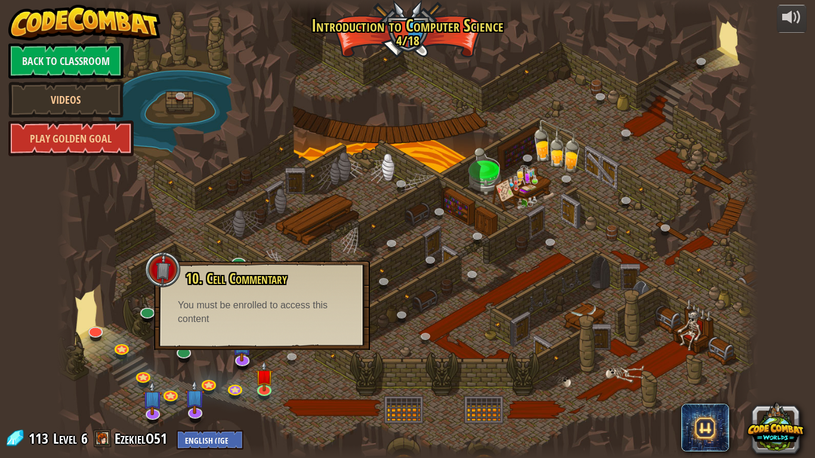
drag, startPoint x: 278, startPoint y: 301, endPoint x: 271, endPoint y: 307, distance: 8.5
click at [271, 307] on div "You must be enrolled to access this content" at bounding box center [262, 312] width 168 height 27
drag, startPoint x: 271, startPoint y: 307, endPoint x: 258, endPoint y: 327, distance: 24.5
click at [258, 327] on div "10. Cell Commentary Trapped in a prison cell with the famous wizard! Say the pa…" at bounding box center [262, 305] width 216 height 89
click at [419, 306] on div at bounding box center [407, 229] width 701 height 458
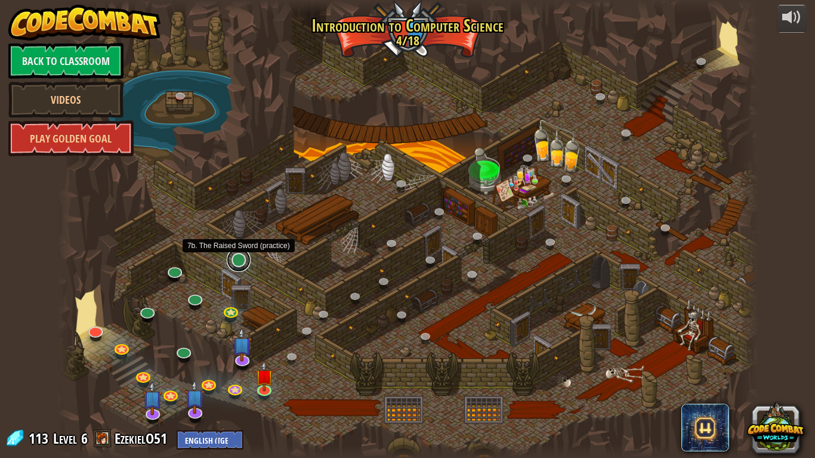
click at [240, 261] on link at bounding box center [239, 260] width 24 height 24
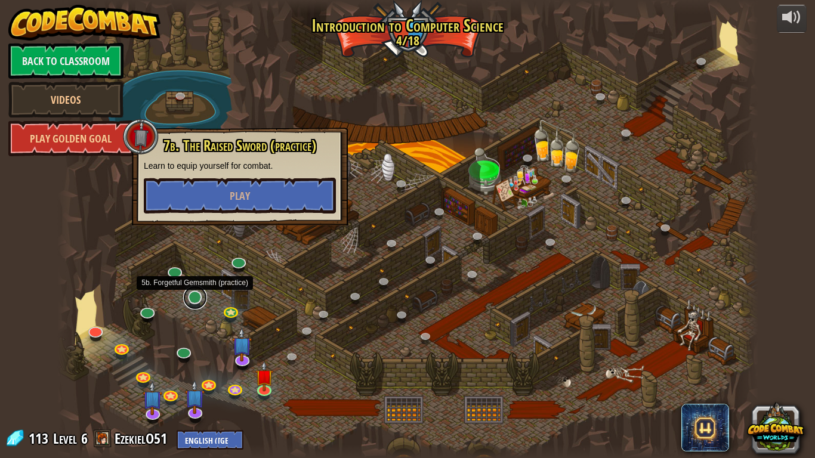
click at [191, 299] on link at bounding box center [195, 298] width 24 height 24
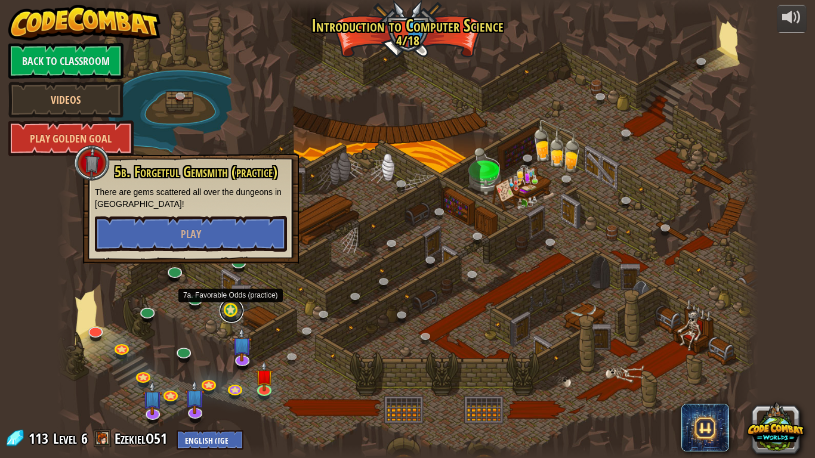
click at [235, 311] on link at bounding box center [231, 311] width 24 height 24
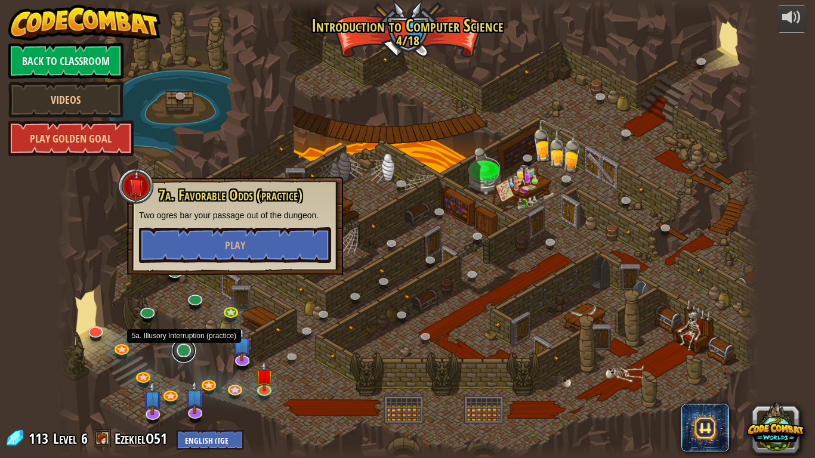
click at [184, 355] on link at bounding box center [184, 351] width 24 height 24
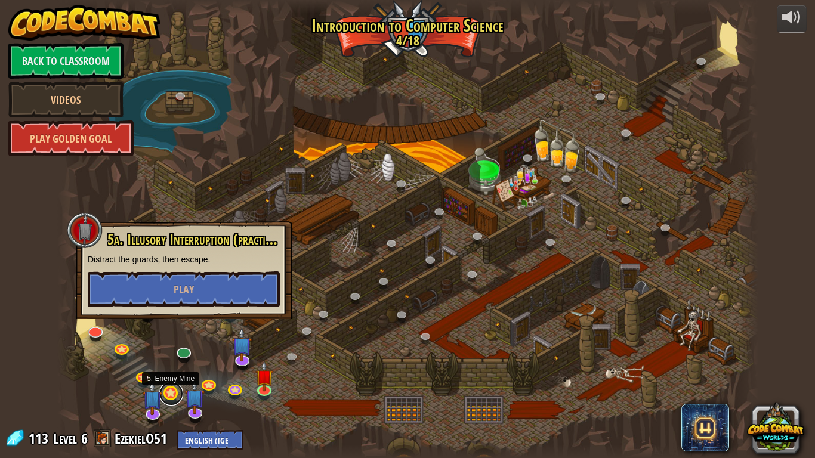
click at [168, 382] on link at bounding box center [171, 394] width 24 height 24
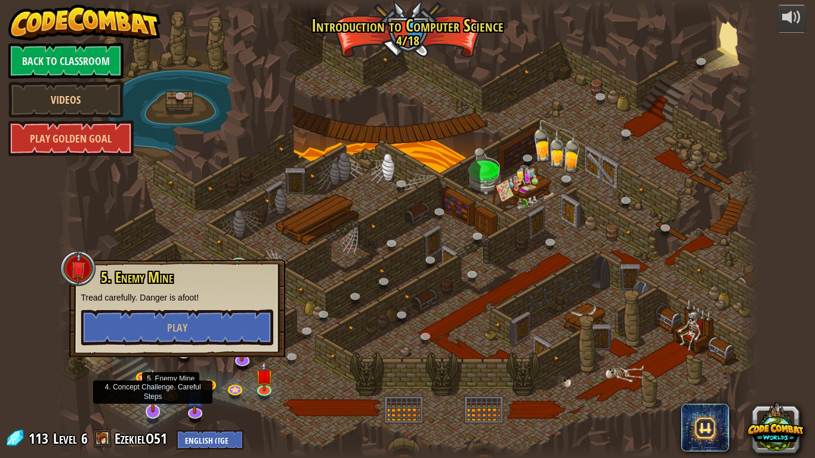
click at [159, 382] on img at bounding box center [153, 389] width 20 height 45
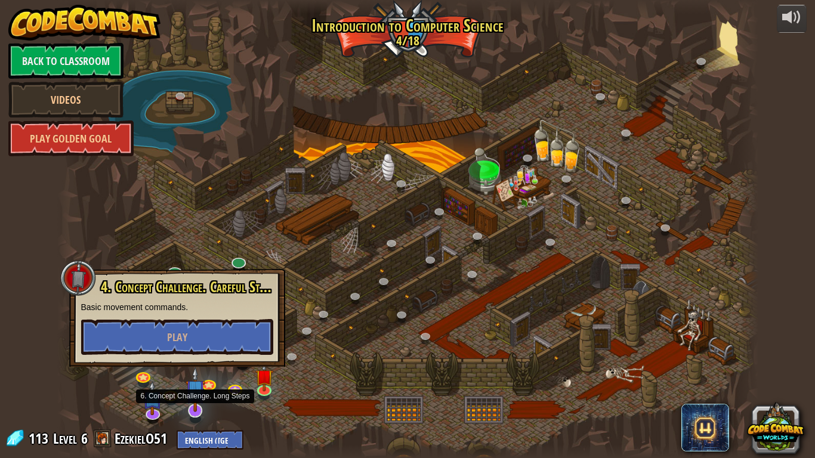
click at [202, 382] on img at bounding box center [195, 389] width 20 height 45
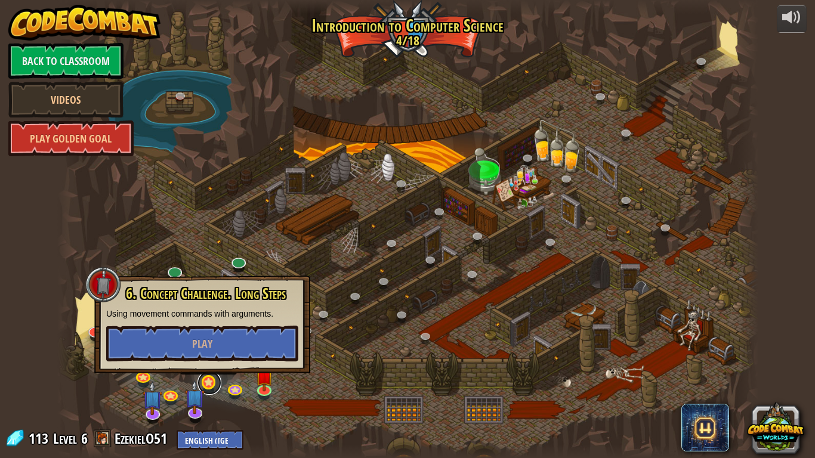
click at [207, 377] on link at bounding box center [209, 383] width 24 height 24
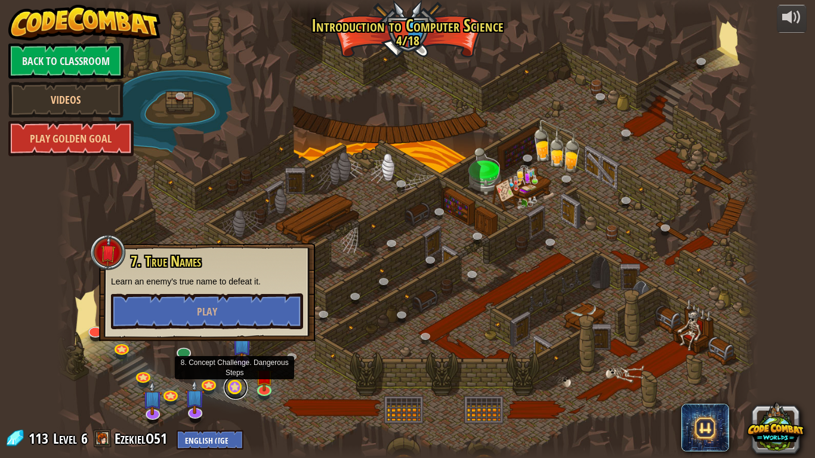
click at [228, 382] on link at bounding box center [236, 388] width 24 height 24
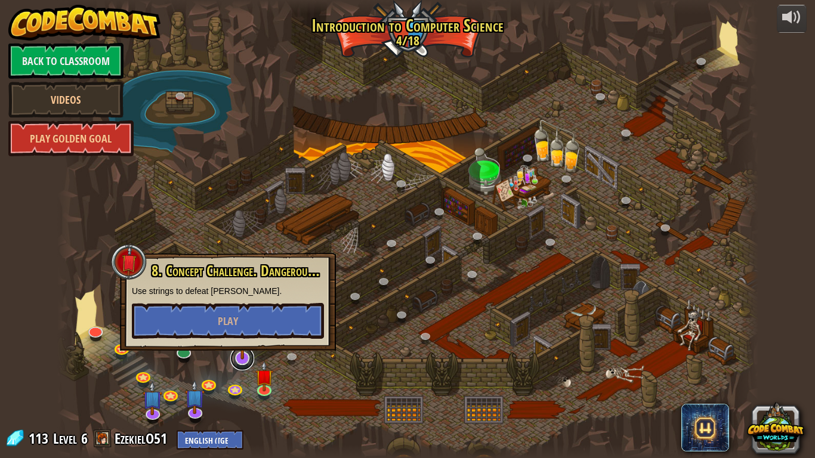
click at [236, 362] on link at bounding box center [242, 358] width 24 height 24
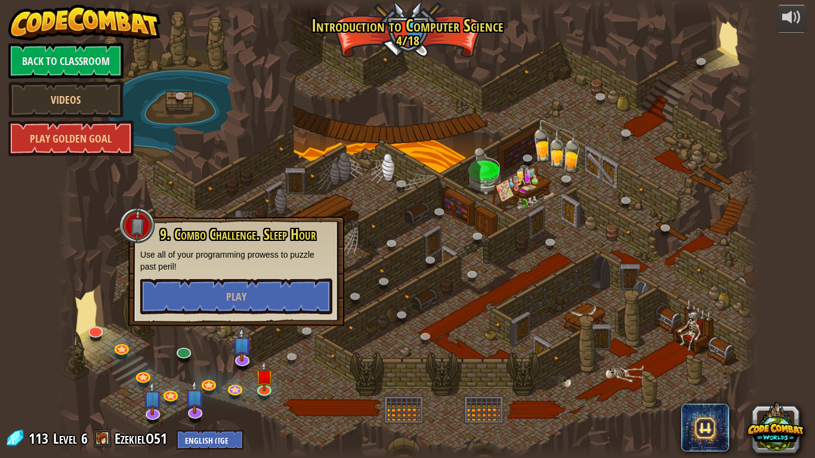
click at [305, 348] on div at bounding box center [407, 229] width 701 height 458
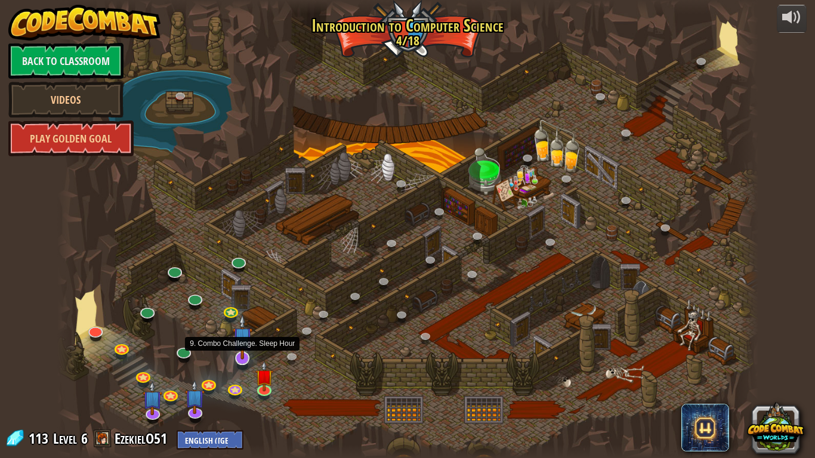
click at [239, 354] on img at bounding box center [243, 336] width 20 height 45
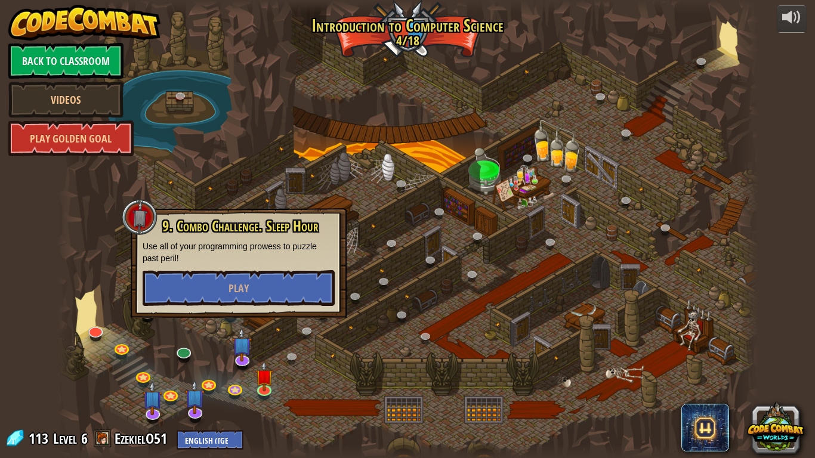
click at [527, 362] on div "powered by Back to Classroom Videos Play Golden Goal 25. Kithgard Gates (Locked…" at bounding box center [407, 229] width 815 height 458
drag, startPoint x: 0, startPoint y: 457, endPoint x: 305, endPoint y: 258, distance: 364.4
click at [469, 320] on div "powered by Back to Classroom Videos Play Golden Goal 25. Kithgard Gates (Locked…" at bounding box center [407, 229] width 815 height 458
drag, startPoint x: 0, startPoint y: 451, endPoint x: 510, endPoint y: 195, distance: 570.7
click at [7, 382] on div "powered by Back to Classroom Videos Play Golden Goal 25. Kithgard Gates (Locked…" at bounding box center [407, 229] width 815 height 458
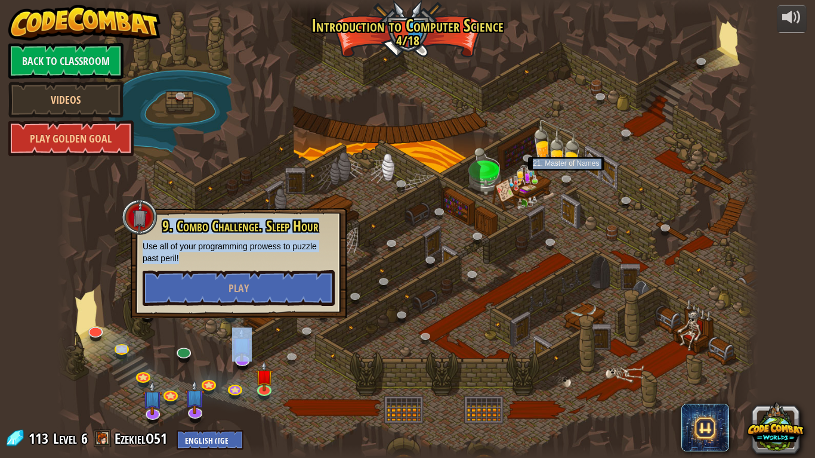
click at [517, 196] on div "powered by Back to Classroom Videos Play Golden Goal 25. Kithgard Gates (Locked…" at bounding box center [407, 229] width 815 height 458
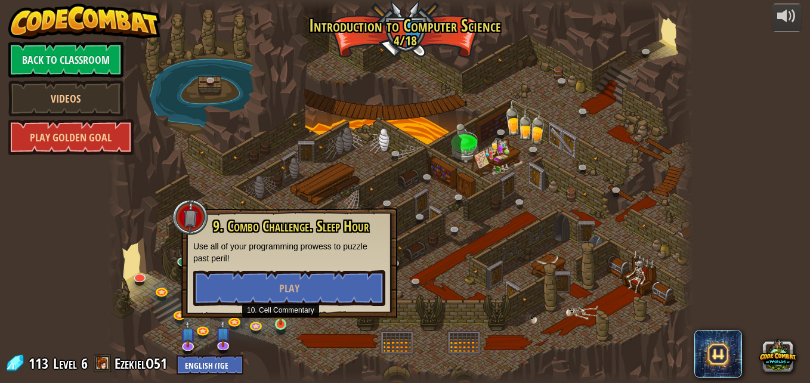
click at [281, 321] on img at bounding box center [281, 309] width 14 height 32
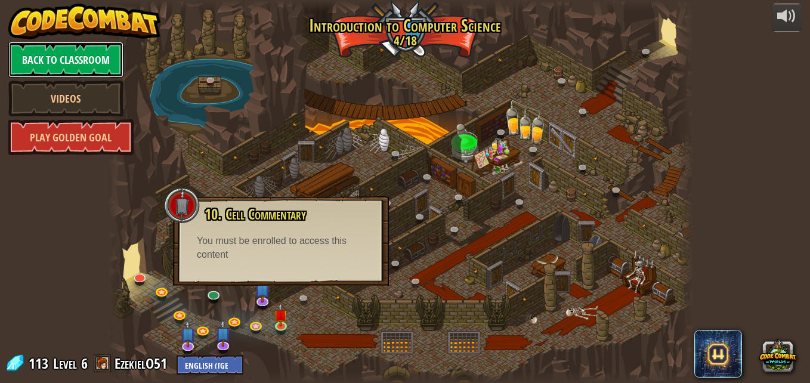
click at [57, 67] on link "Back to Classroom" at bounding box center [65, 60] width 115 height 36
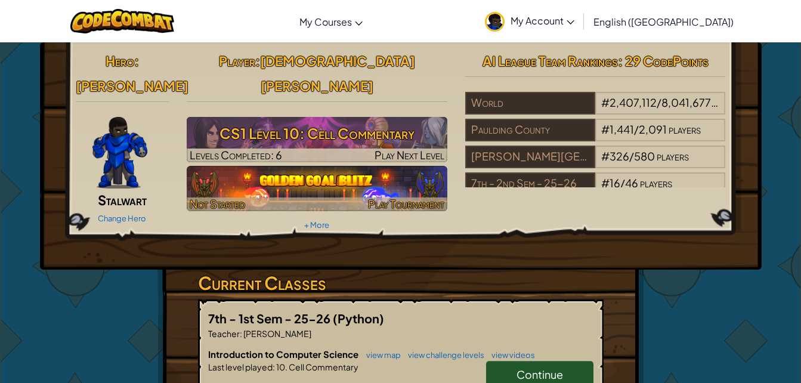
click at [253, 166] on img at bounding box center [317, 188] width 261 height 45
